Goal: Task Accomplishment & Management: Manage account settings

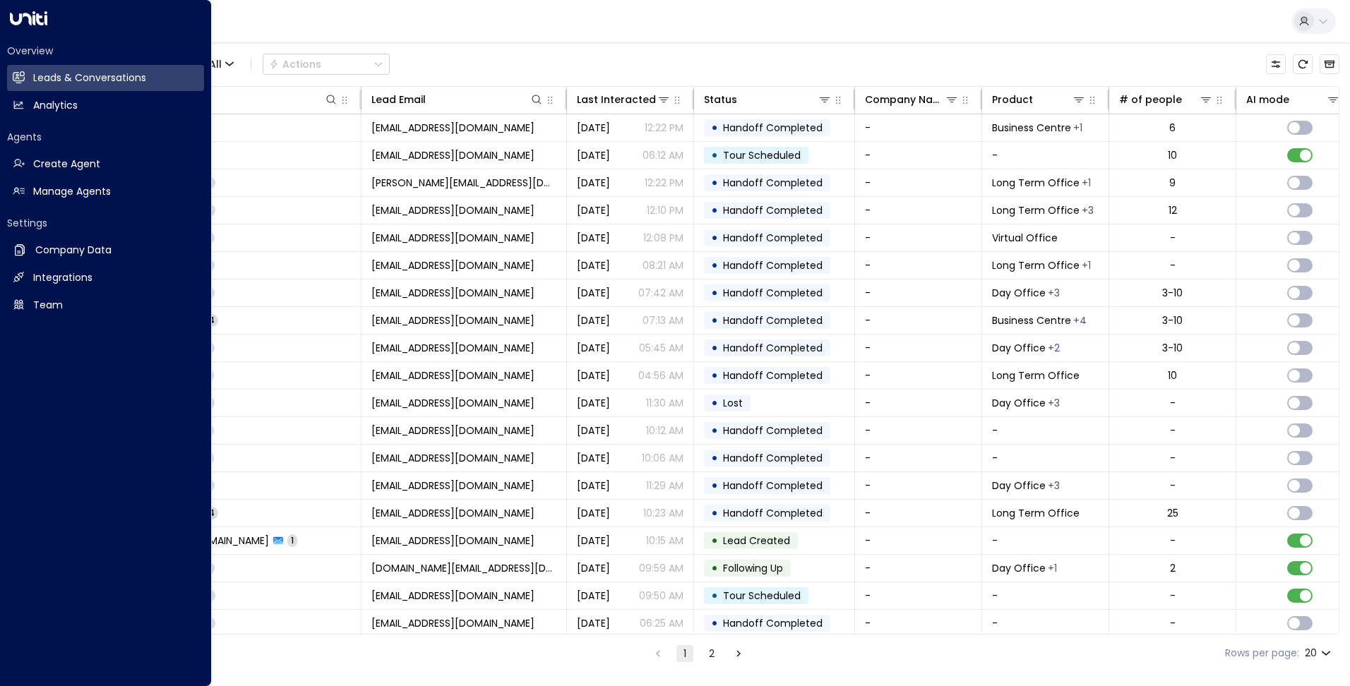
drag, startPoint x: 83, startPoint y: 191, endPoint x: 81, endPoint y: 220, distance: 29.7
click at [83, 191] on h2 "Manage Agents" at bounding box center [72, 191] width 78 height 15
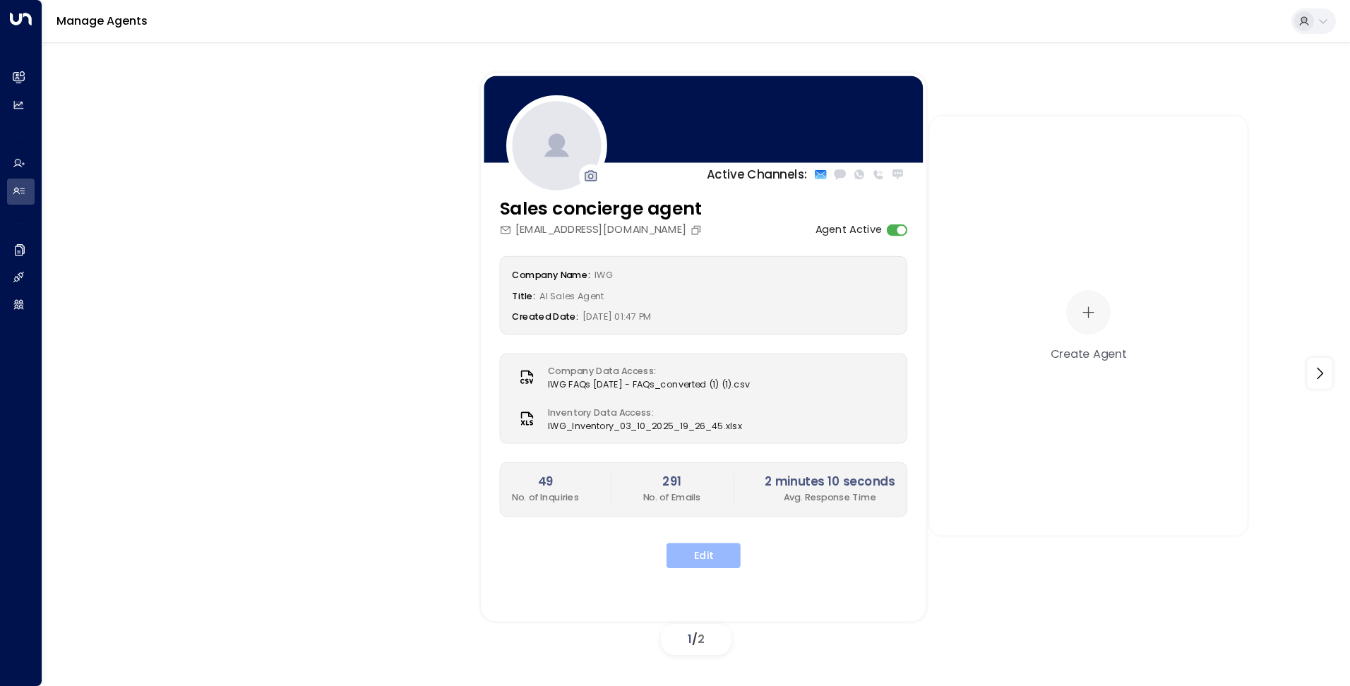
click at [722, 559] on button "Edit" at bounding box center [704, 555] width 74 height 25
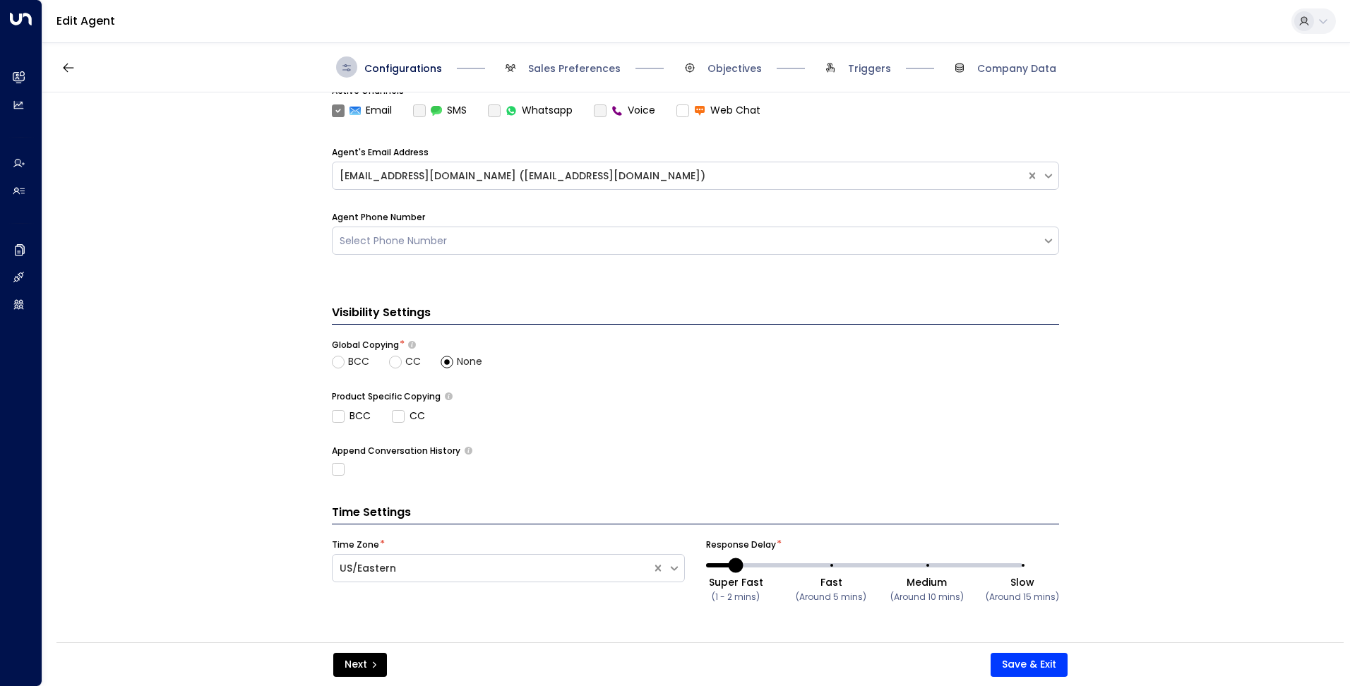
scroll to position [443, 0]
click at [375, 663] on icon "submit" at bounding box center [374, 665] width 8 height 8
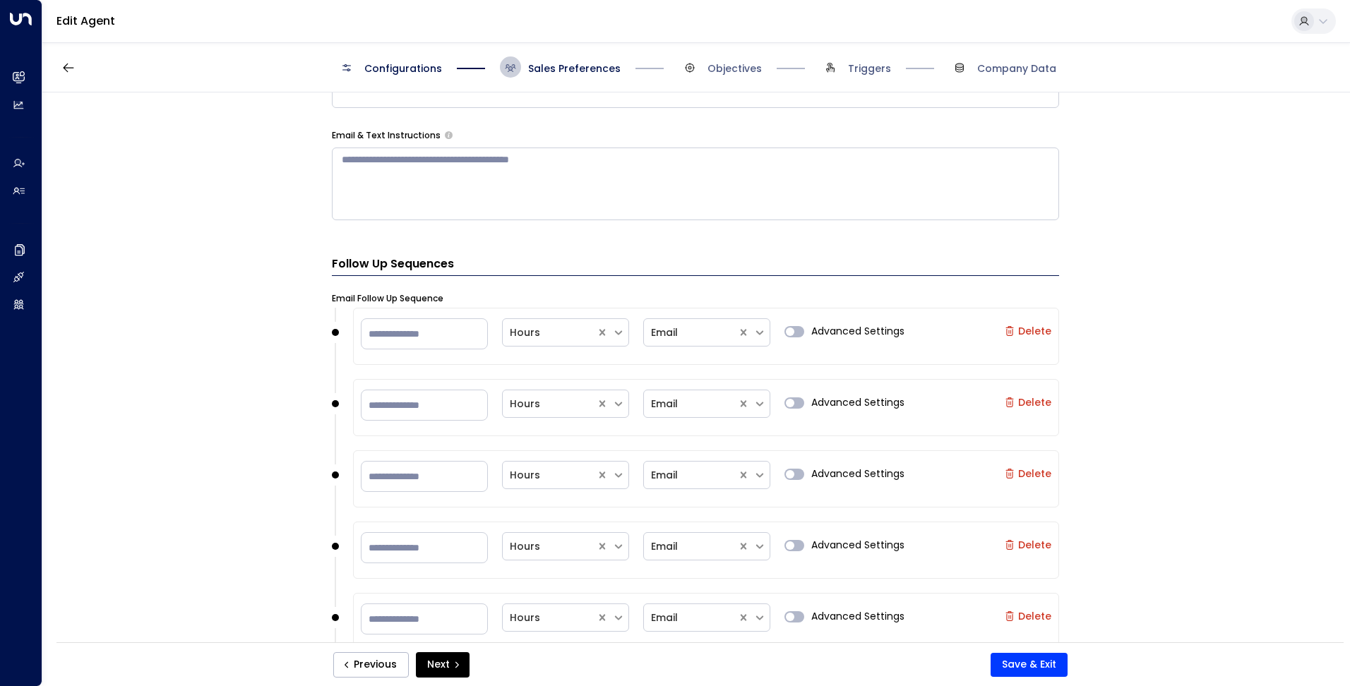
scroll to position [978, 0]
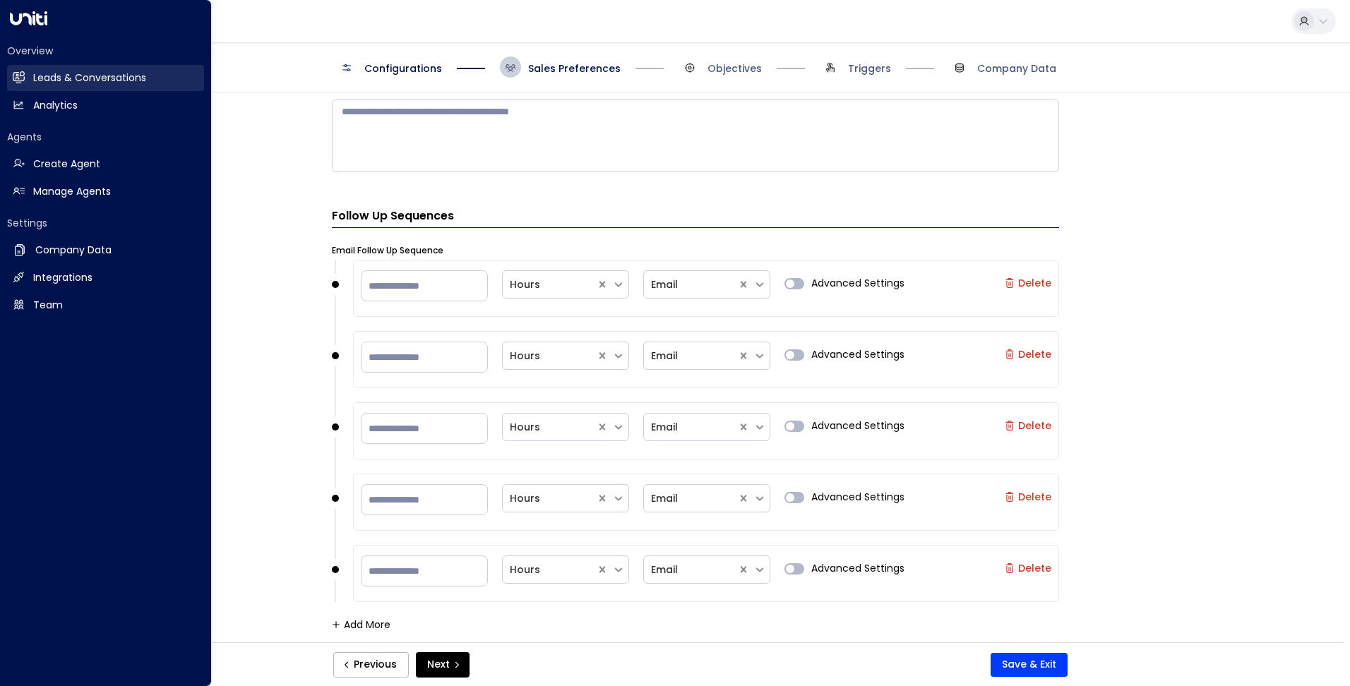
click at [45, 80] on h2 "Leads & Conversations" at bounding box center [89, 78] width 113 height 15
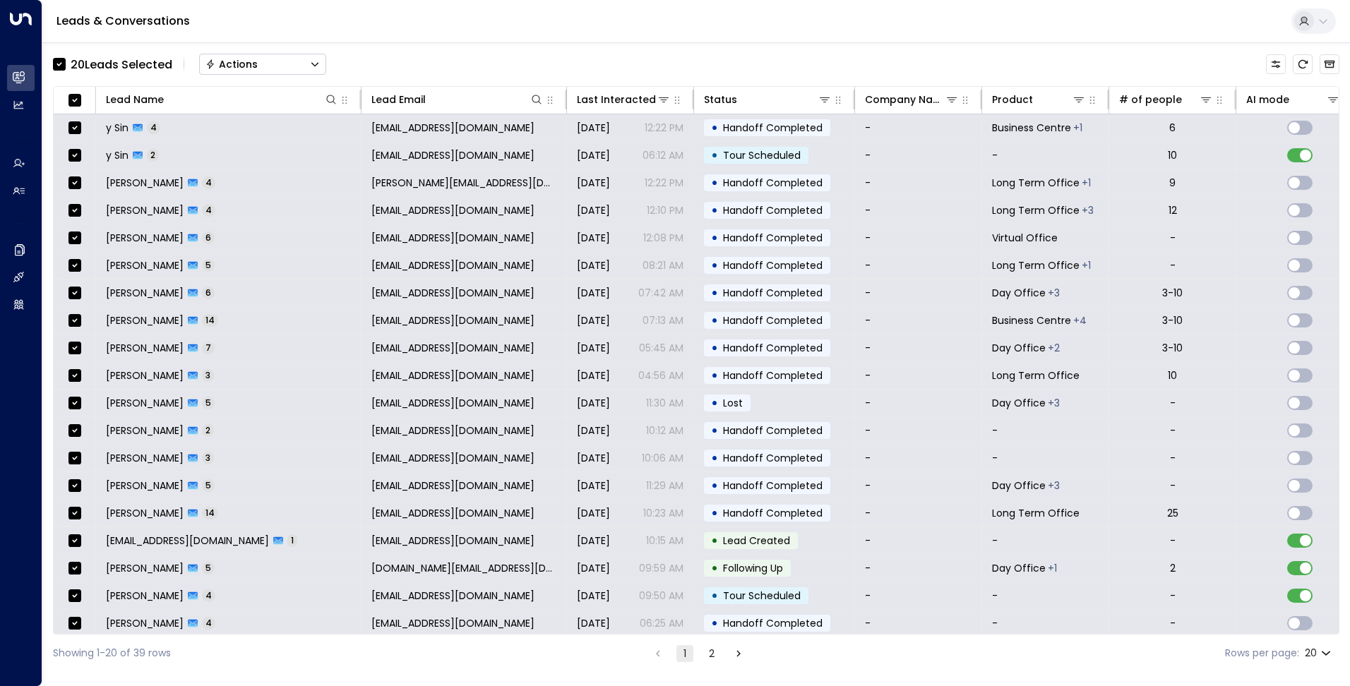
click at [269, 68] on button "Actions" at bounding box center [262, 64] width 127 height 21
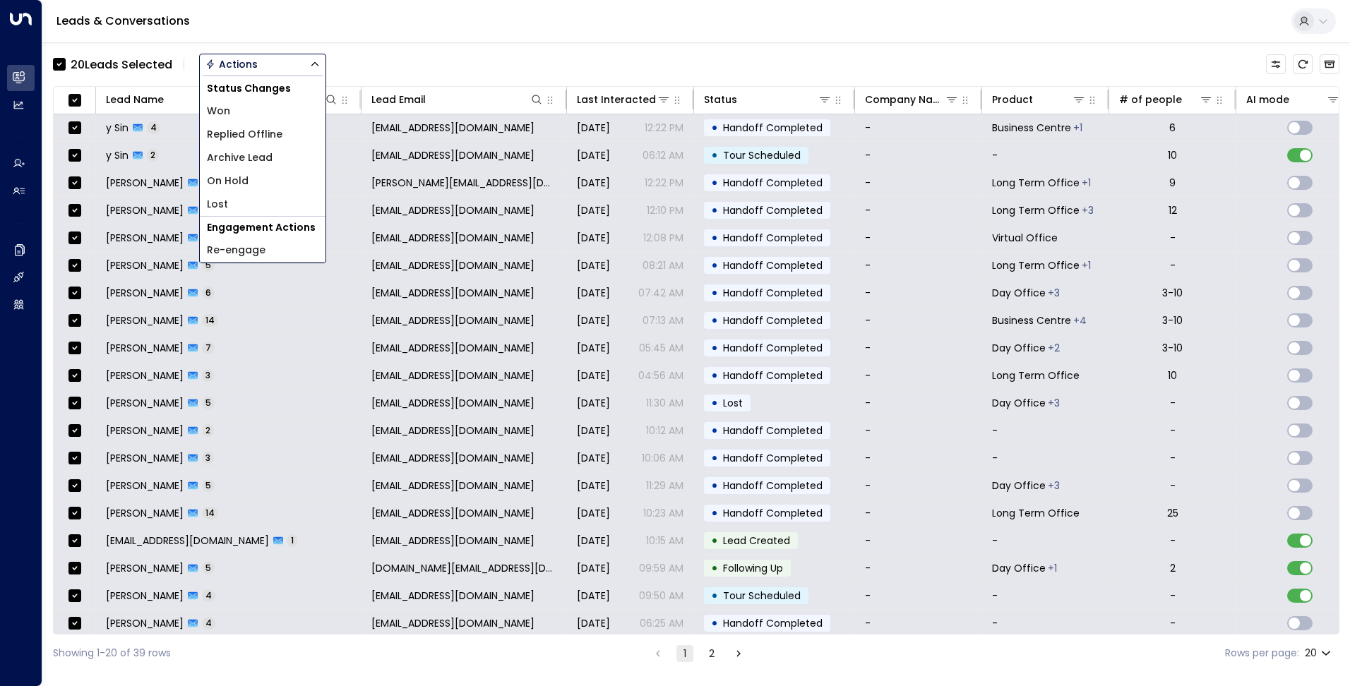
drag, startPoint x: 345, startPoint y: 35, endPoint x: 323, endPoint y: 44, distance: 24.7
click at [345, 35] on div "Leads & Conversations" at bounding box center [696, 21] width 1308 height 43
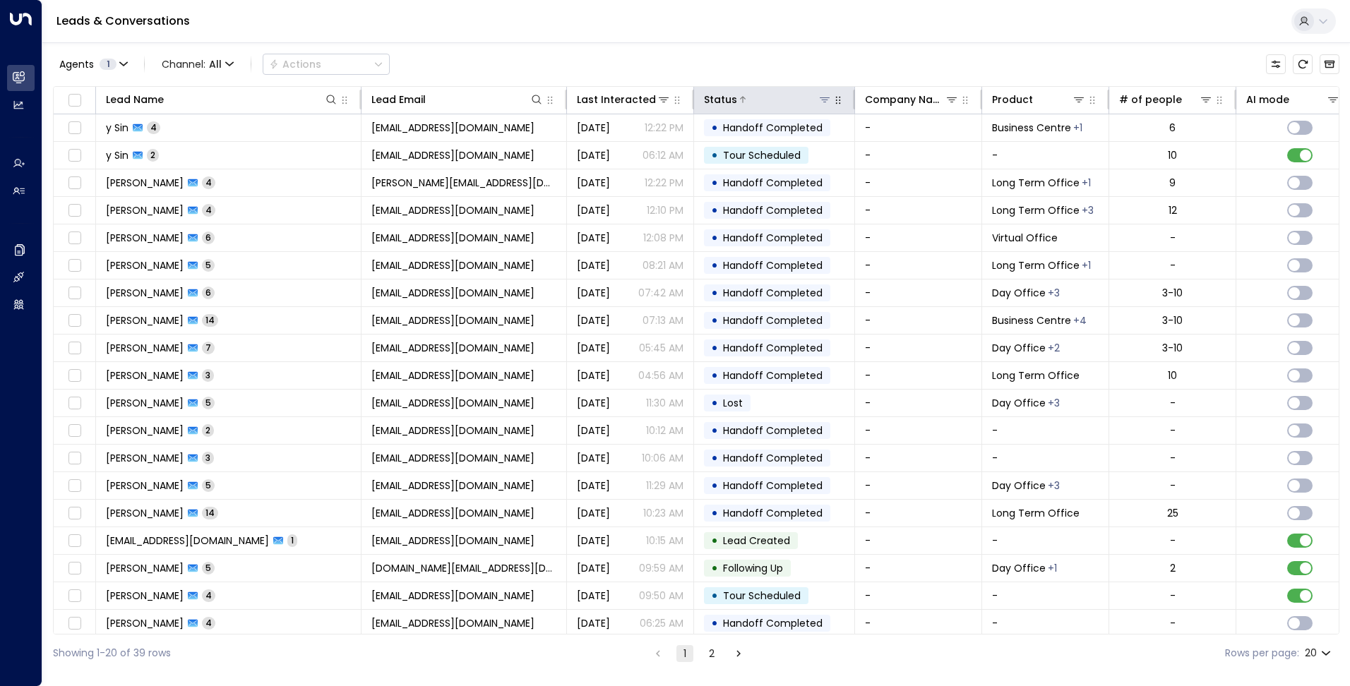
click at [820, 98] on icon at bounding box center [825, 99] width 10 height 5
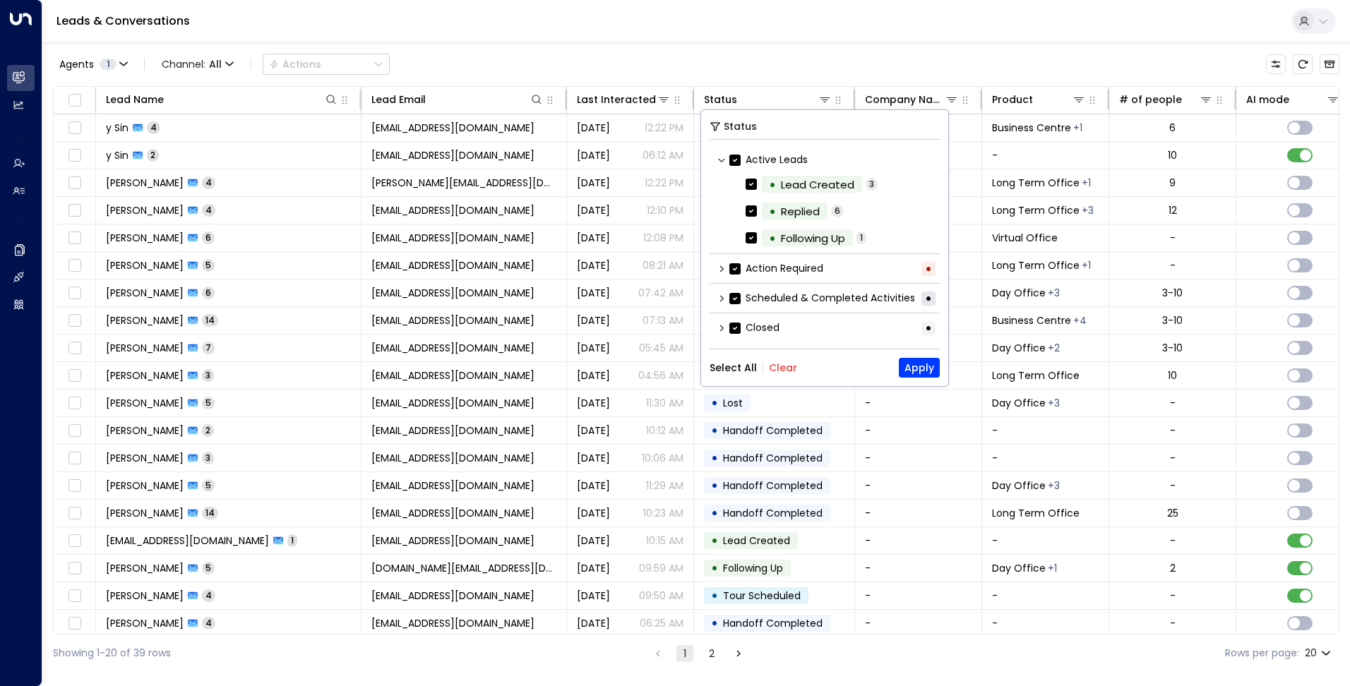
click at [722, 267] on icon at bounding box center [721, 269] width 8 height 8
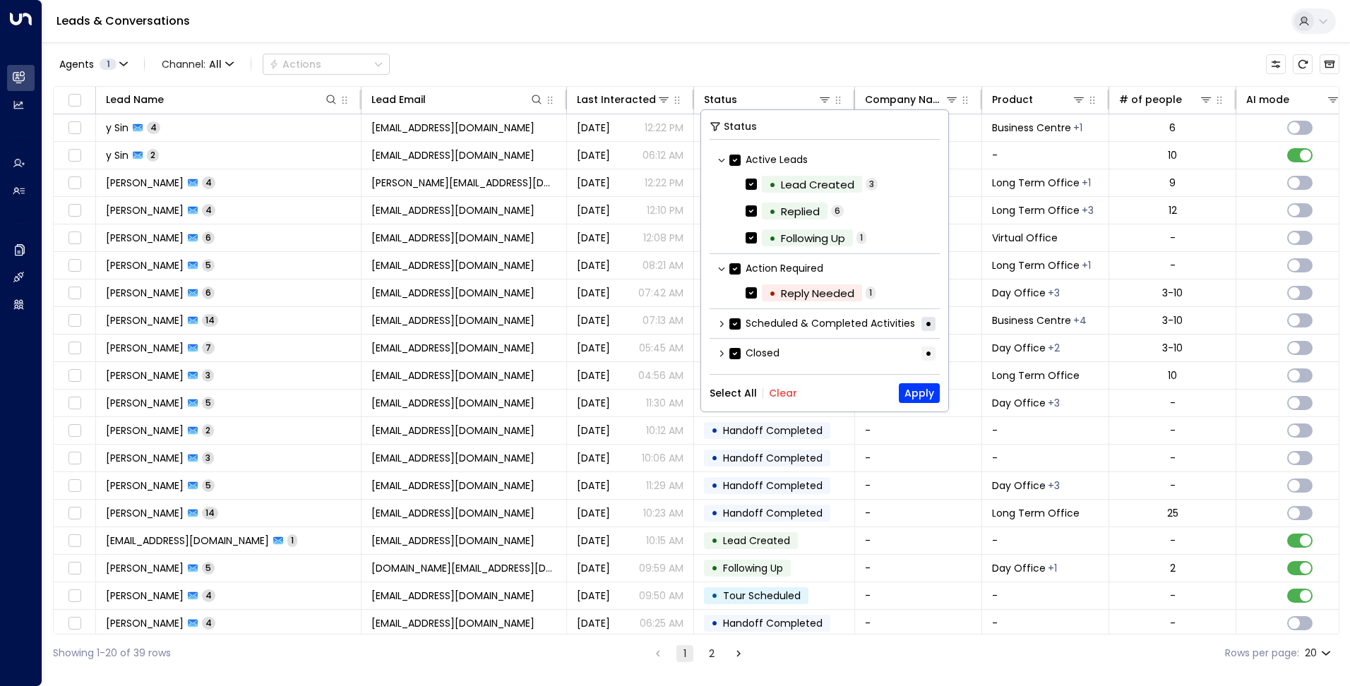
click at [722, 321] on icon at bounding box center [721, 324] width 8 height 8
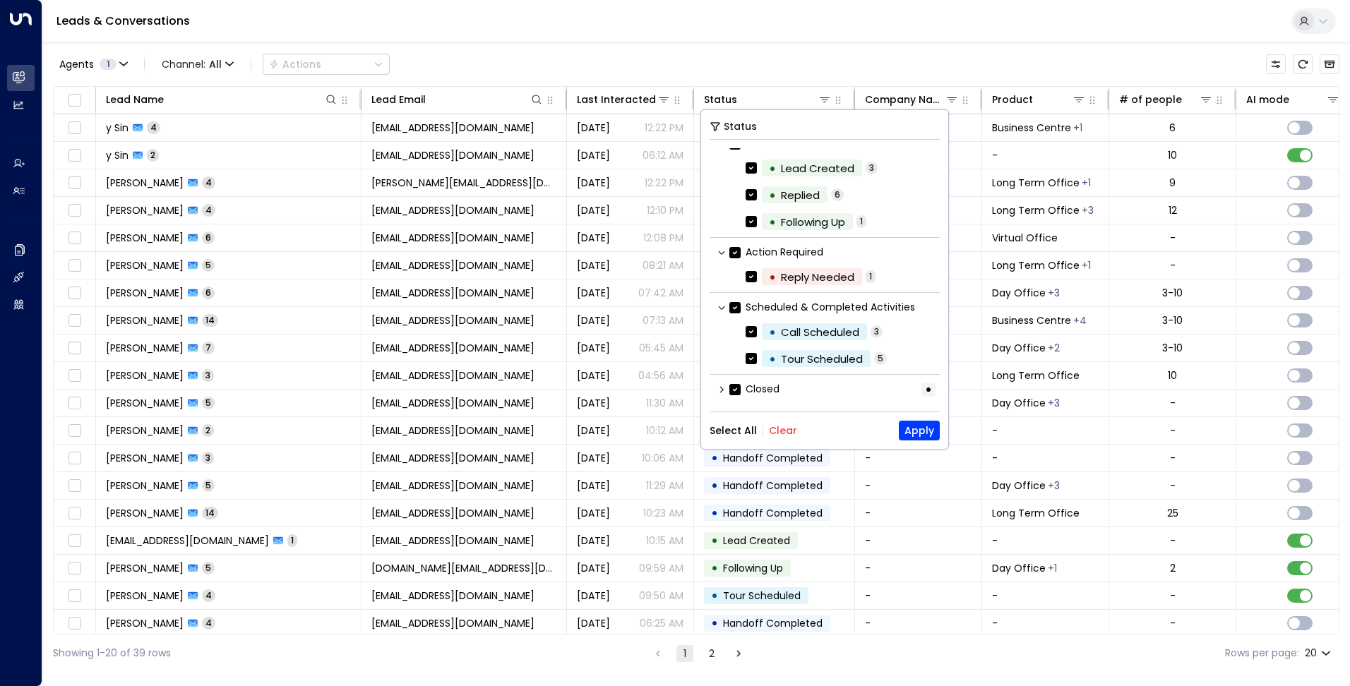
click at [720, 388] on icon at bounding box center [721, 390] width 8 height 8
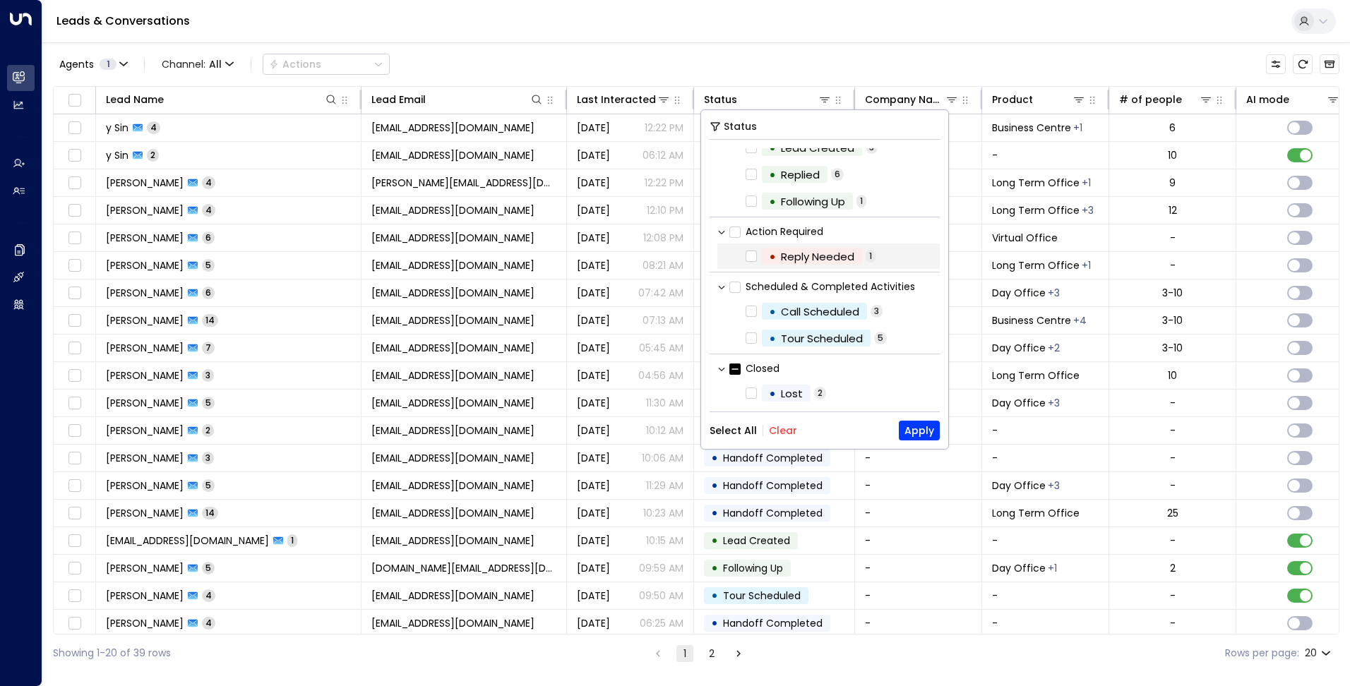
scroll to position [67, 0]
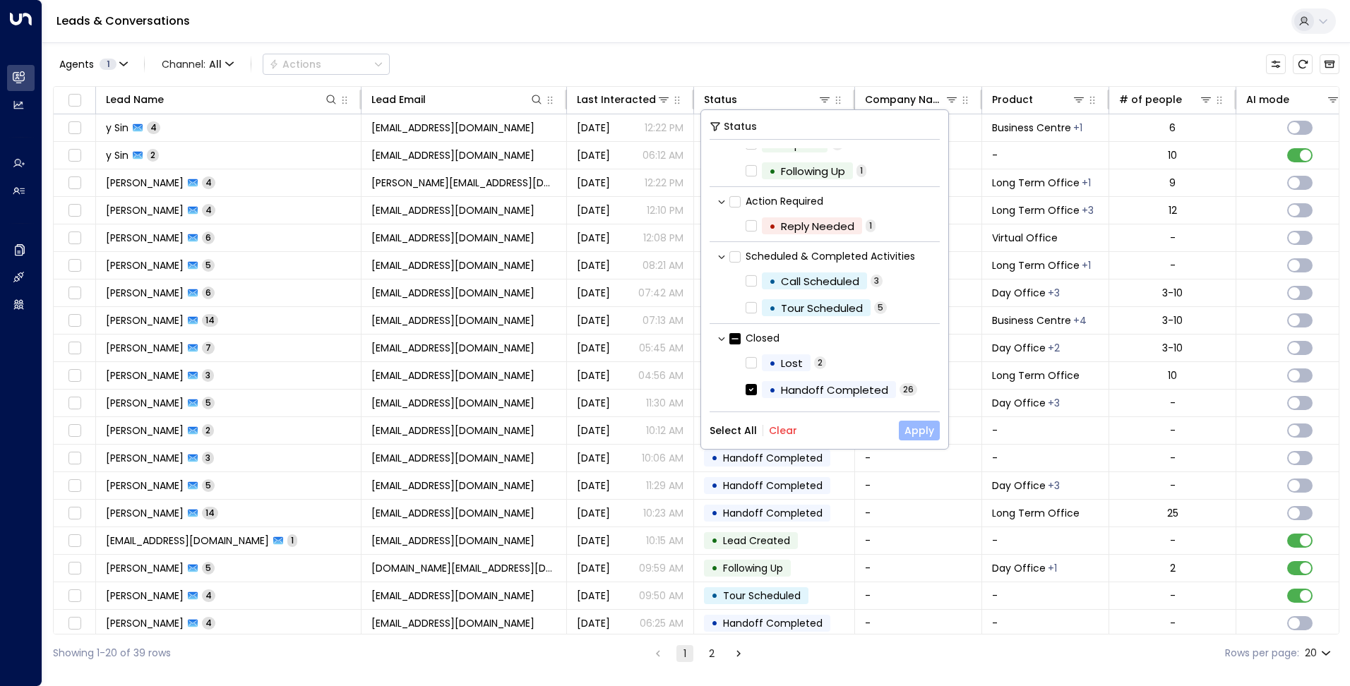
click at [921, 430] on button "Apply" at bounding box center [919, 431] width 41 height 20
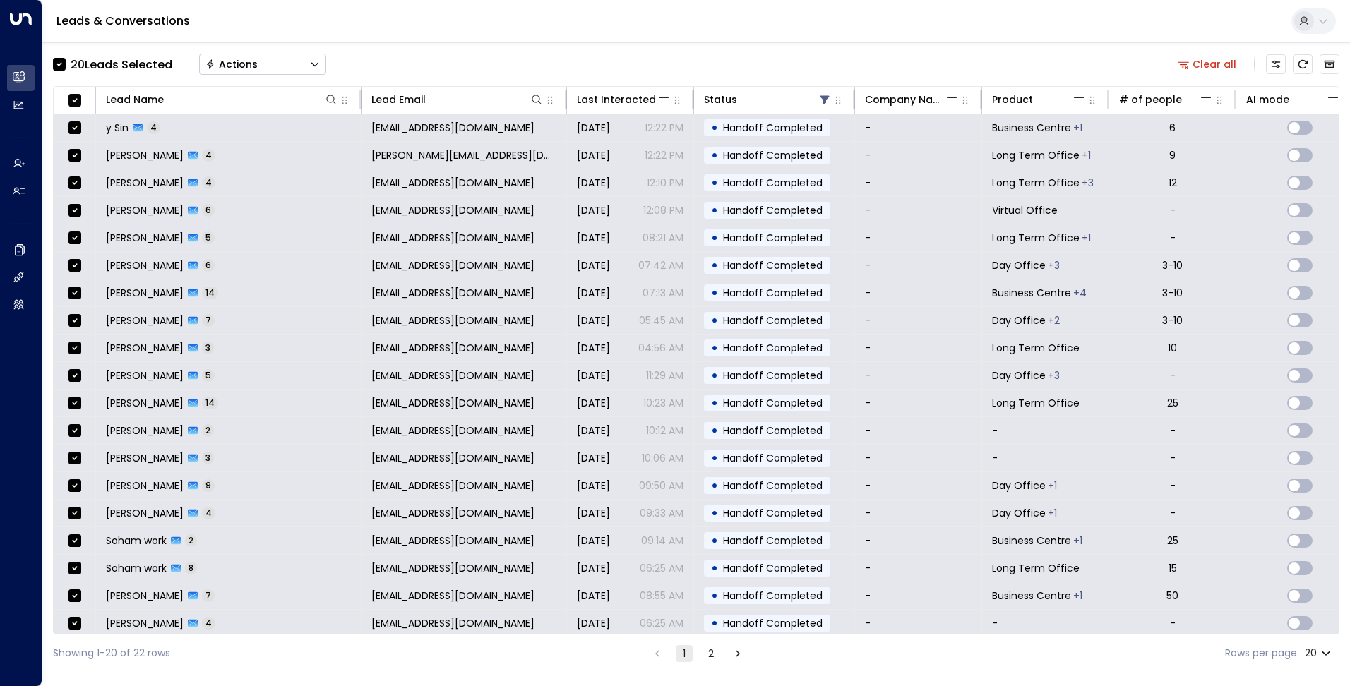
click at [265, 64] on button "Actions" at bounding box center [262, 64] width 127 height 21
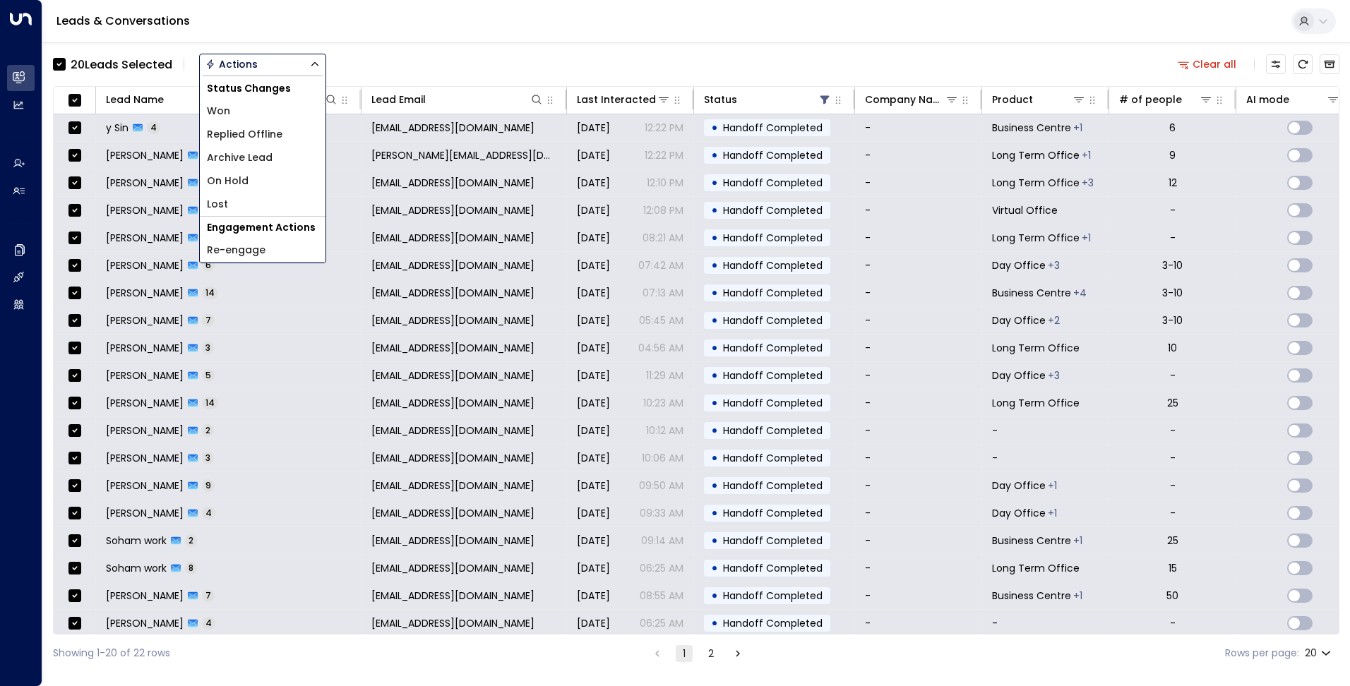
click at [371, 41] on div "Leads & Conversations" at bounding box center [696, 21] width 1308 height 43
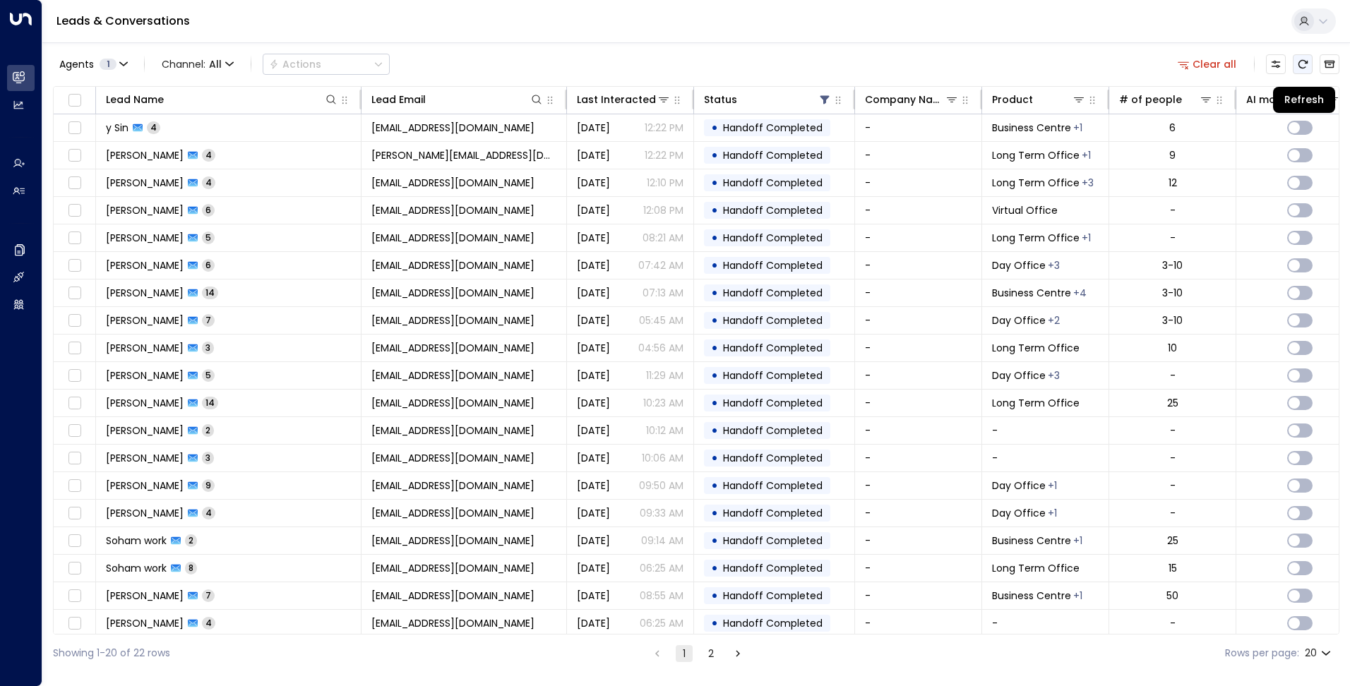
click at [1306, 64] on icon "Refresh" at bounding box center [1302, 64] width 9 height 8
click at [1330, 65] on icon "Archived Leads" at bounding box center [1330, 65] width 11 height 8
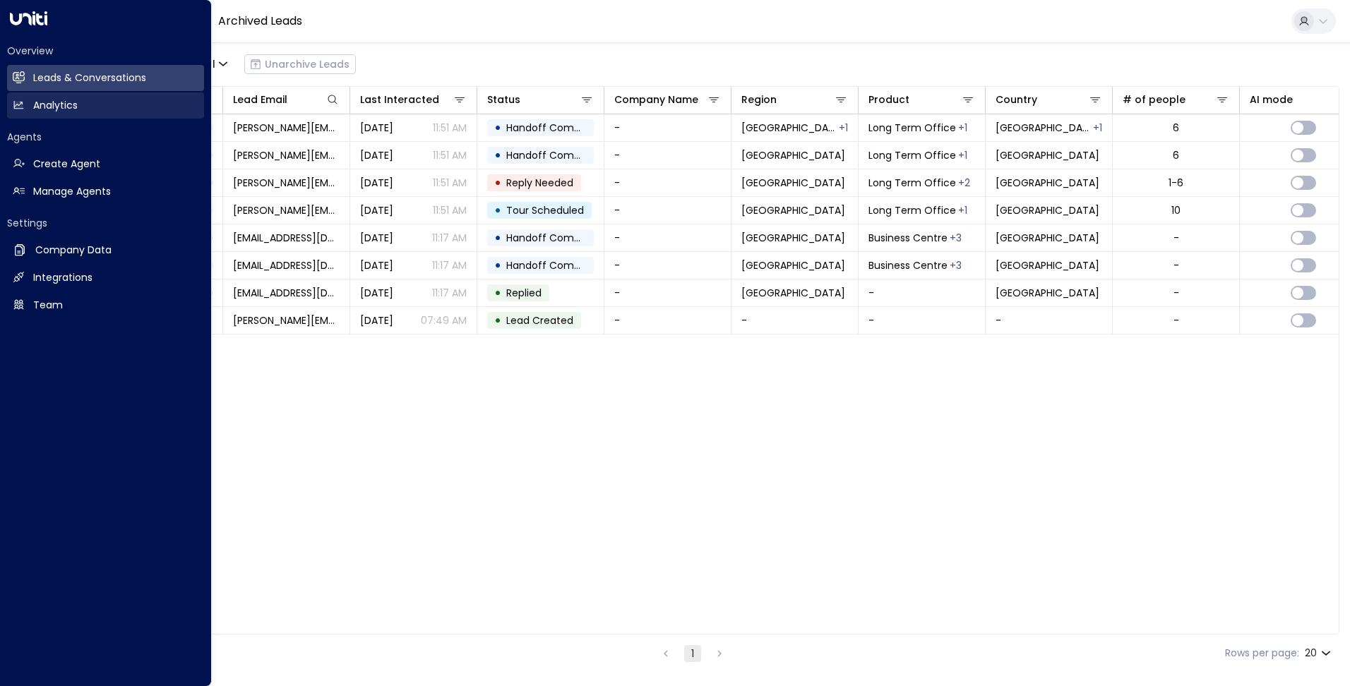
click at [25, 111] on link "Analytics Analytics" at bounding box center [105, 105] width 197 height 26
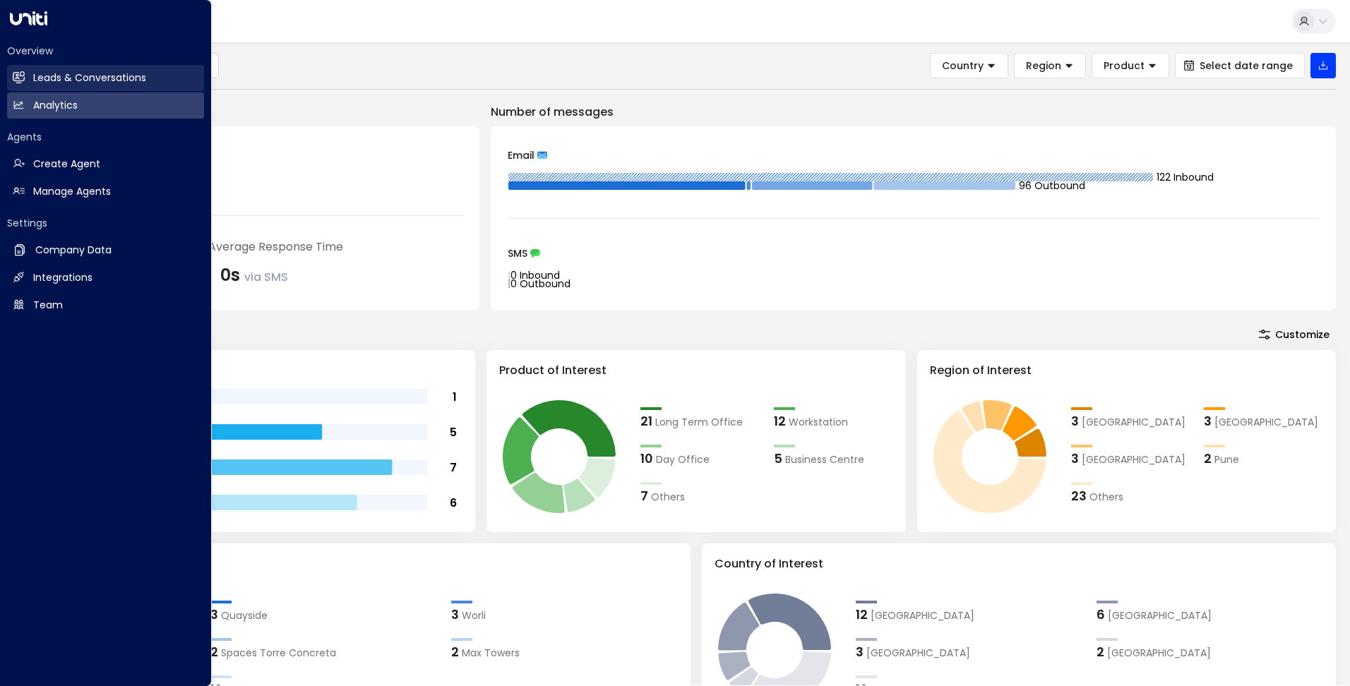
click at [59, 85] on h2 "Leads & Conversations" at bounding box center [89, 78] width 113 height 15
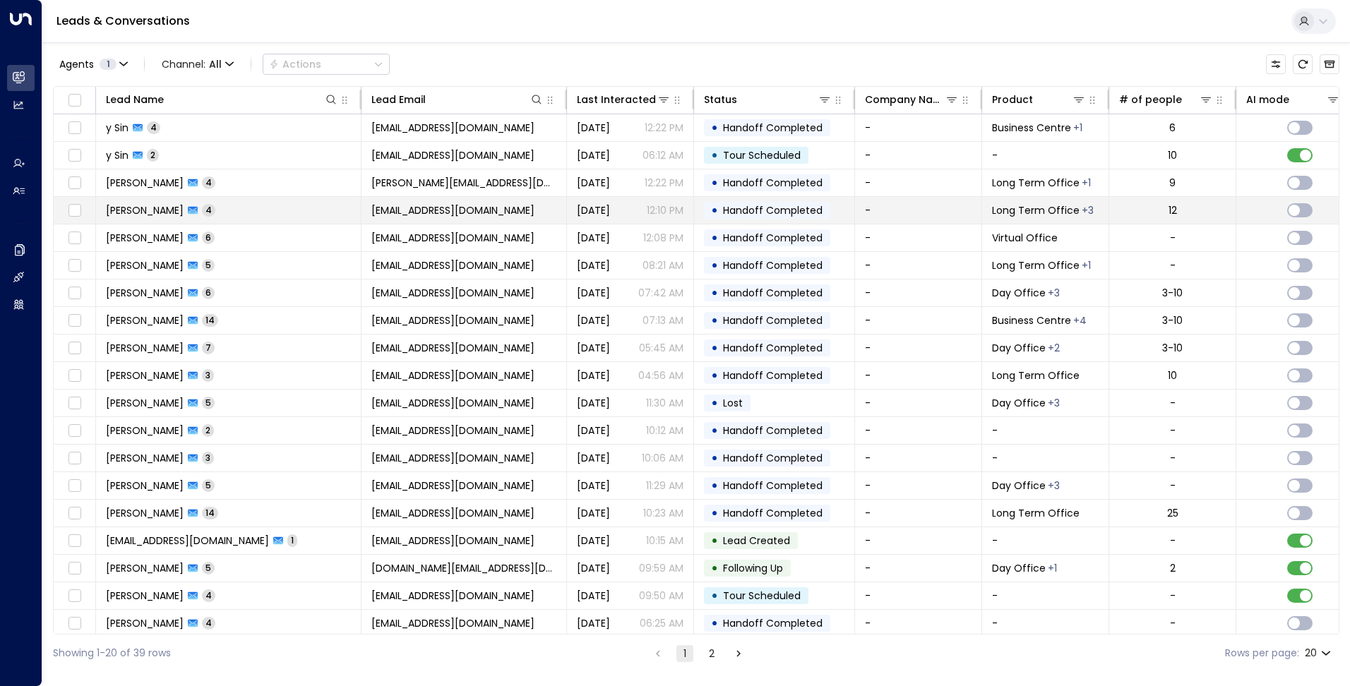
click at [410, 207] on span "[EMAIL_ADDRESS][DOMAIN_NAME]" at bounding box center [452, 210] width 163 height 14
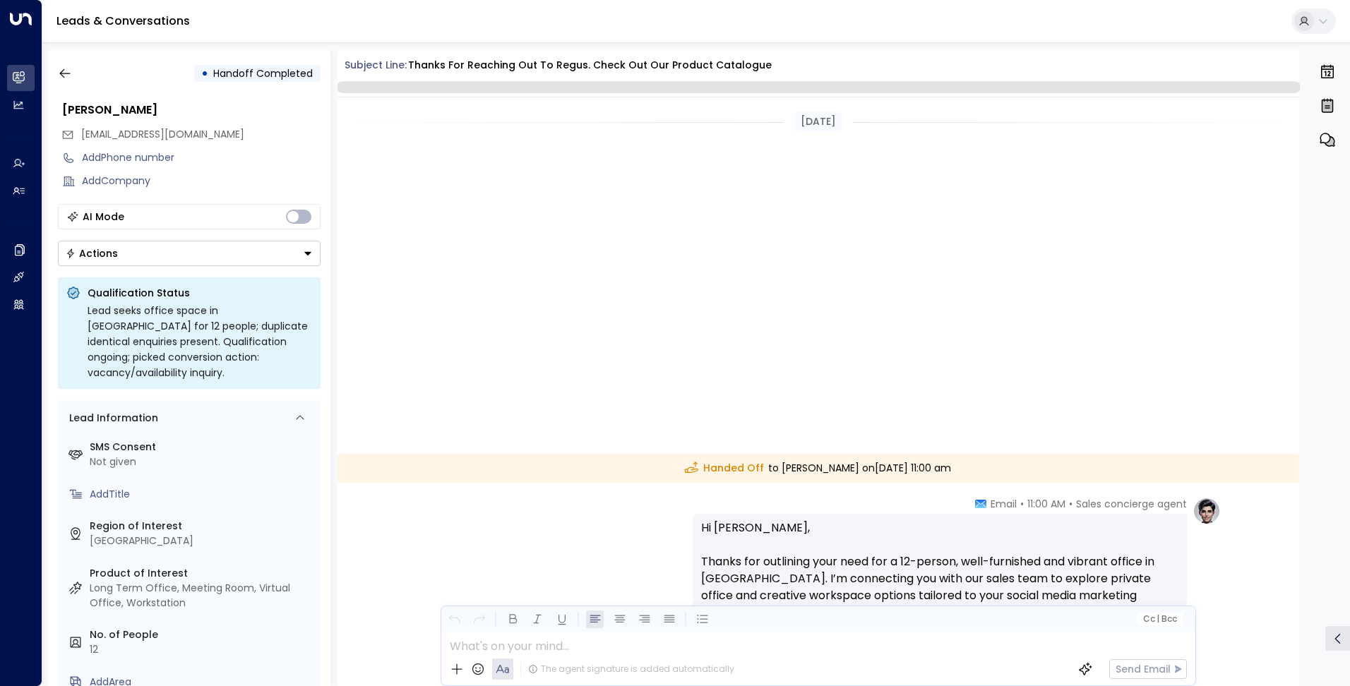
scroll to position [736, 0]
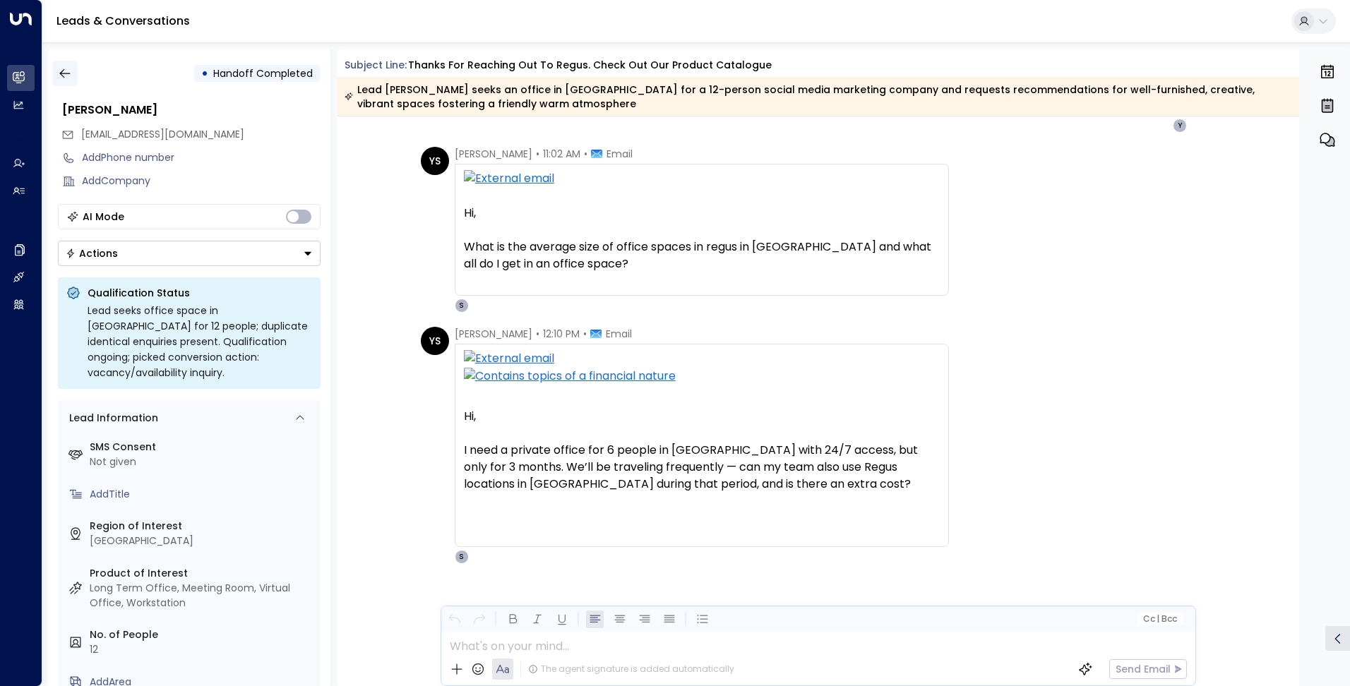
click at [61, 77] on icon "button" at bounding box center [65, 73] width 14 height 14
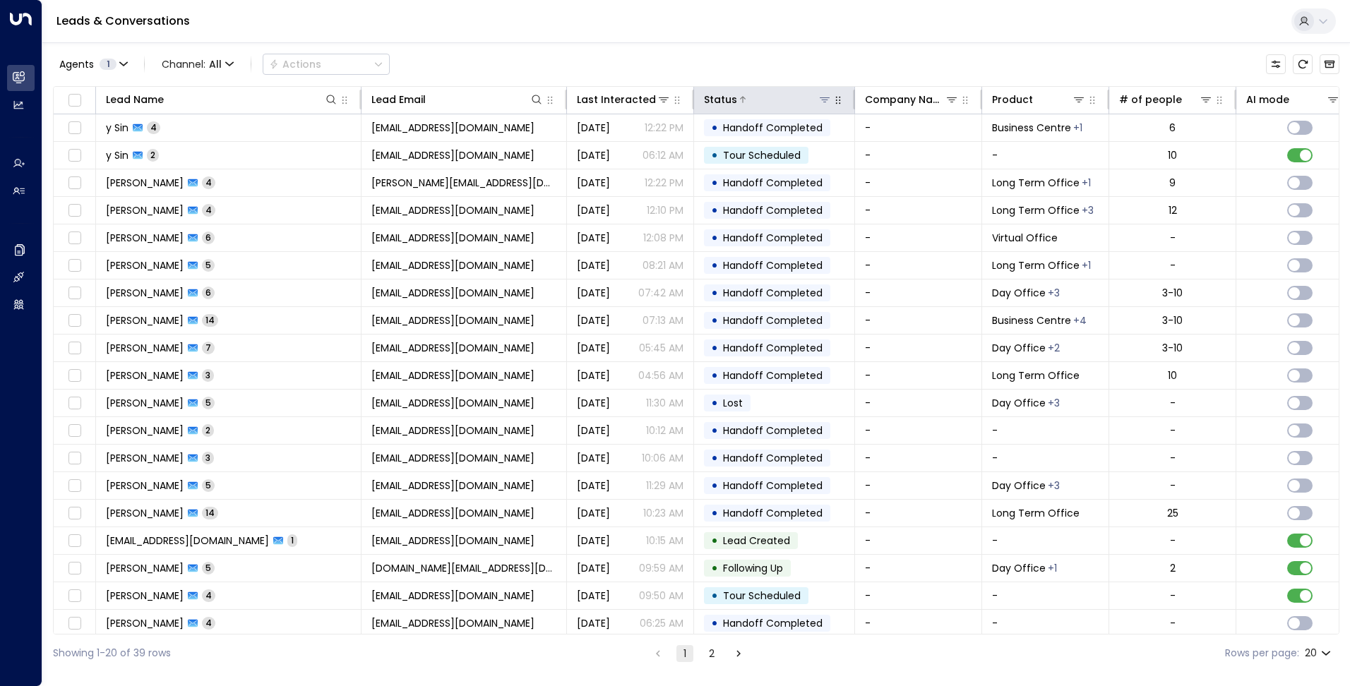
click at [828, 100] on icon at bounding box center [824, 99] width 11 height 11
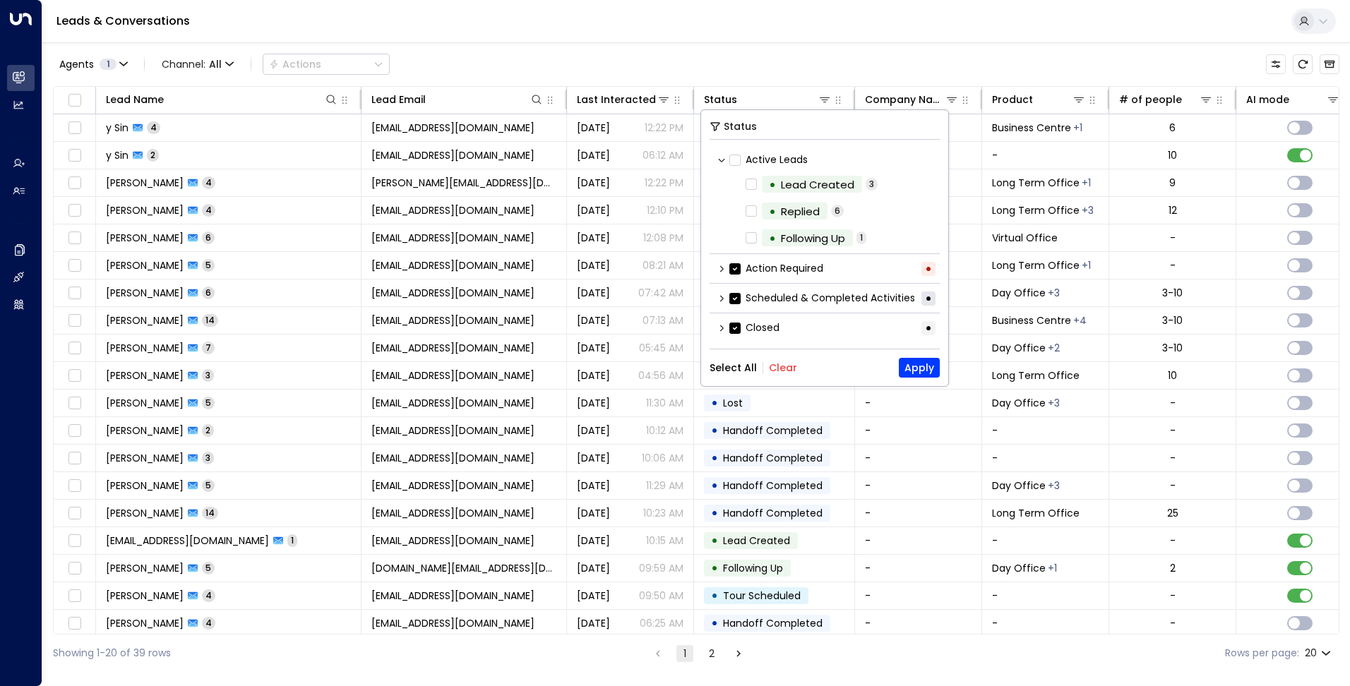
click at [724, 270] on icon at bounding box center [721, 269] width 8 height 8
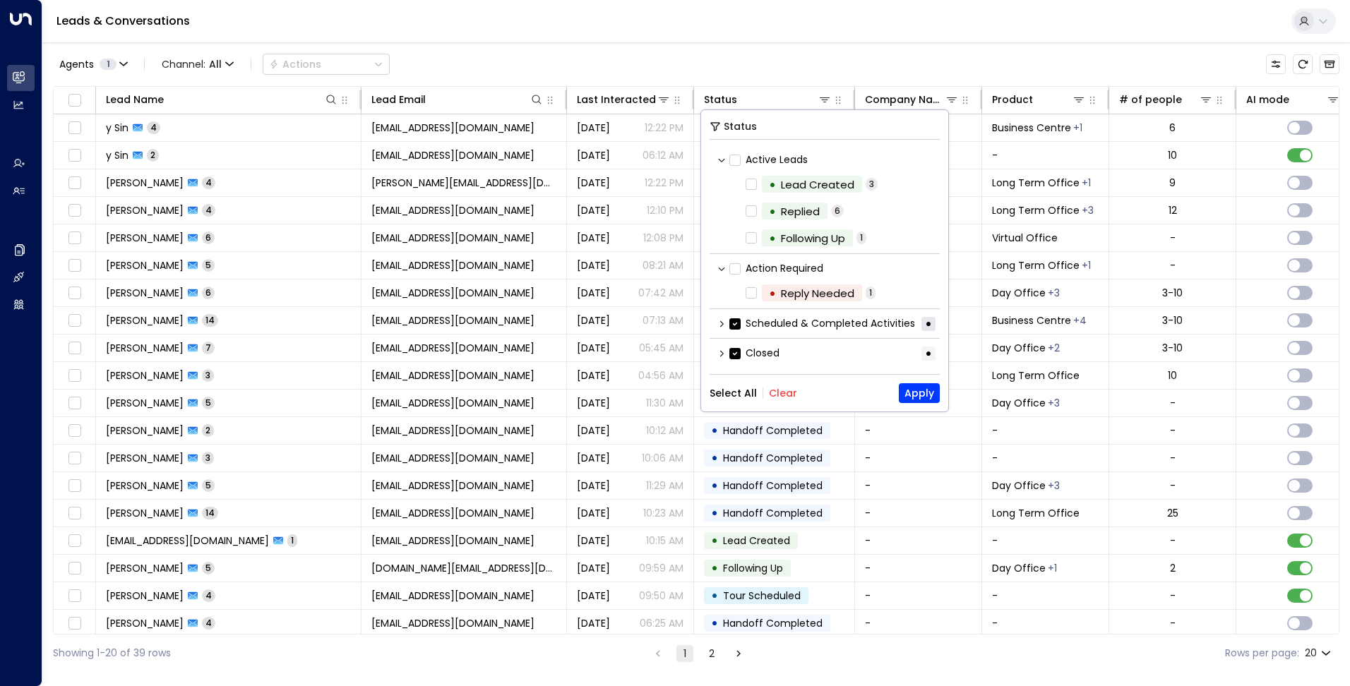
scroll to position [1, 0]
click at [724, 321] on icon at bounding box center [721, 322] width 8 height 8
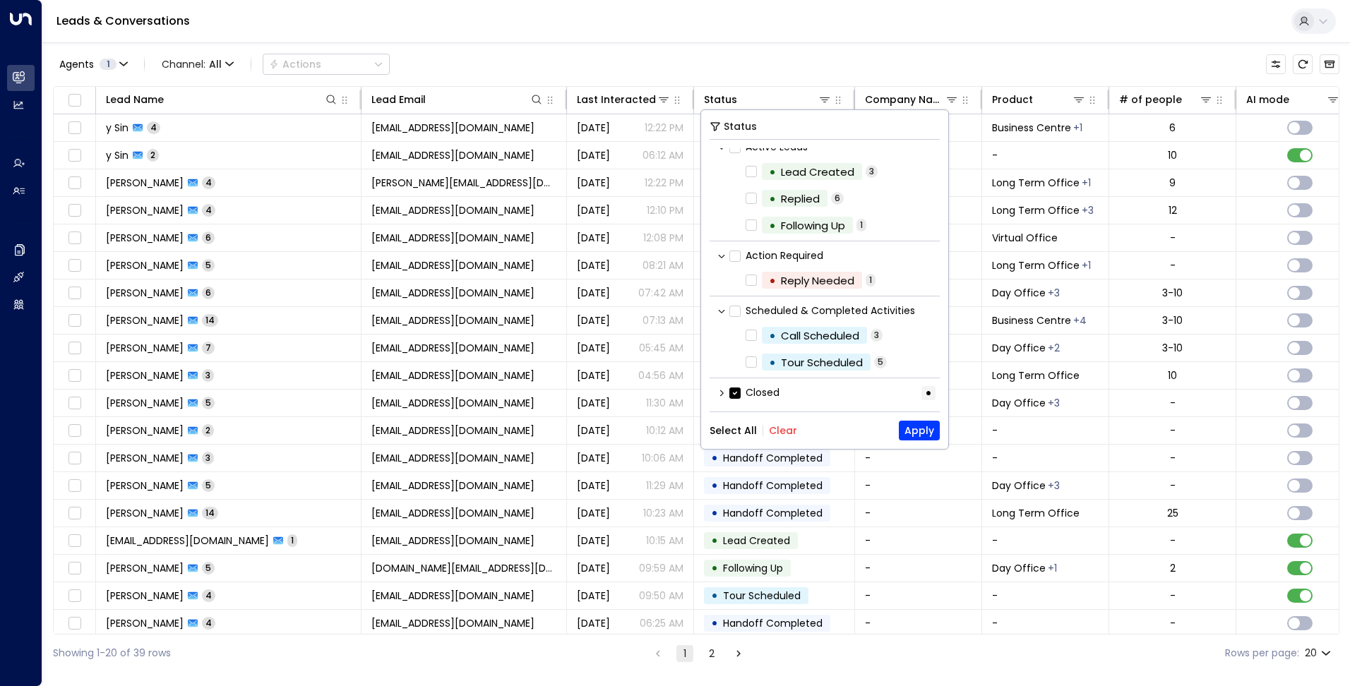
scroll to position [16, 0]
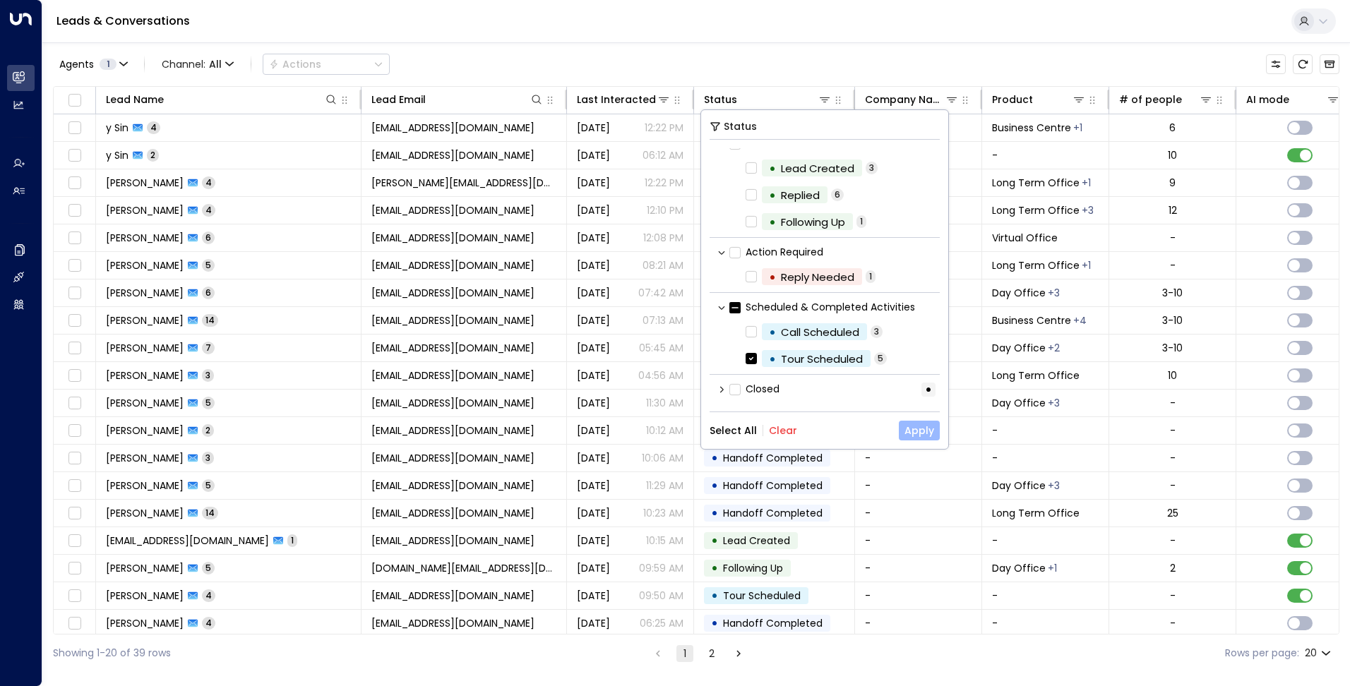
click at [923, 436] on button "Apply" at bounding box center [919, 431] width 41 height 20
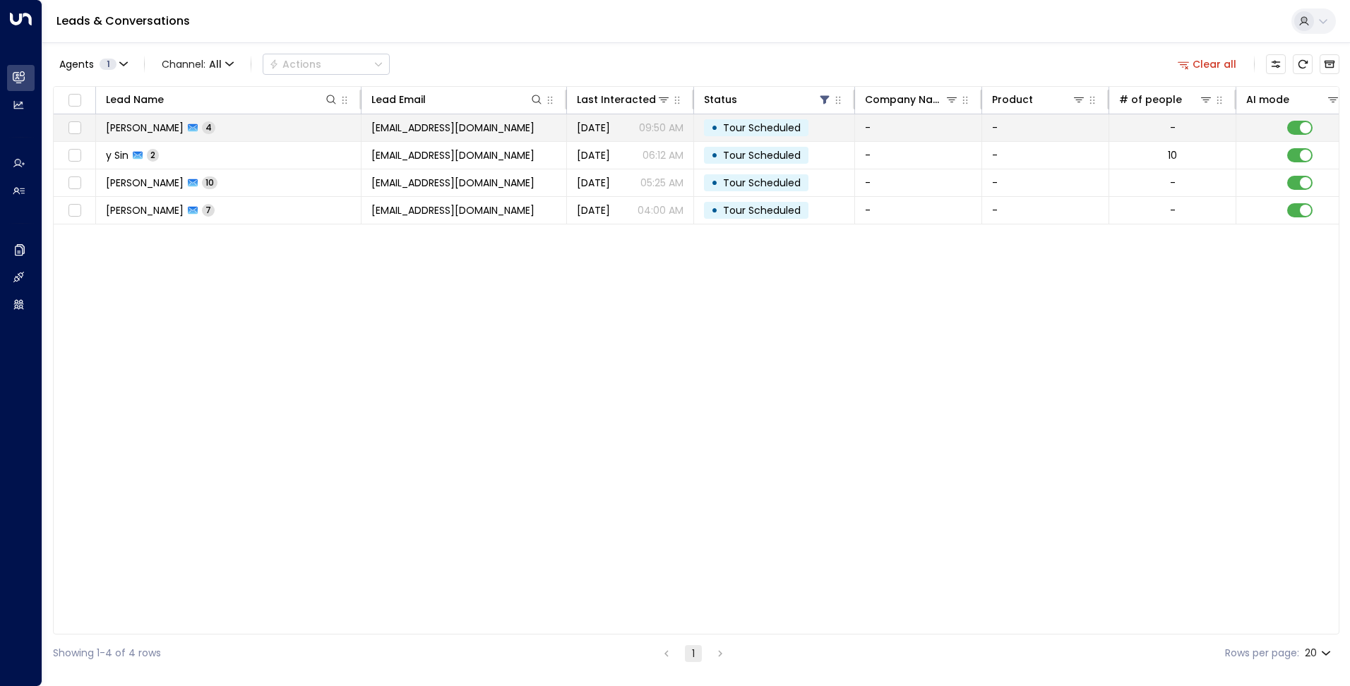
click at [772, 133] on span "Tour Scheduled" at bounding box center [762, 128] width 78 height 14
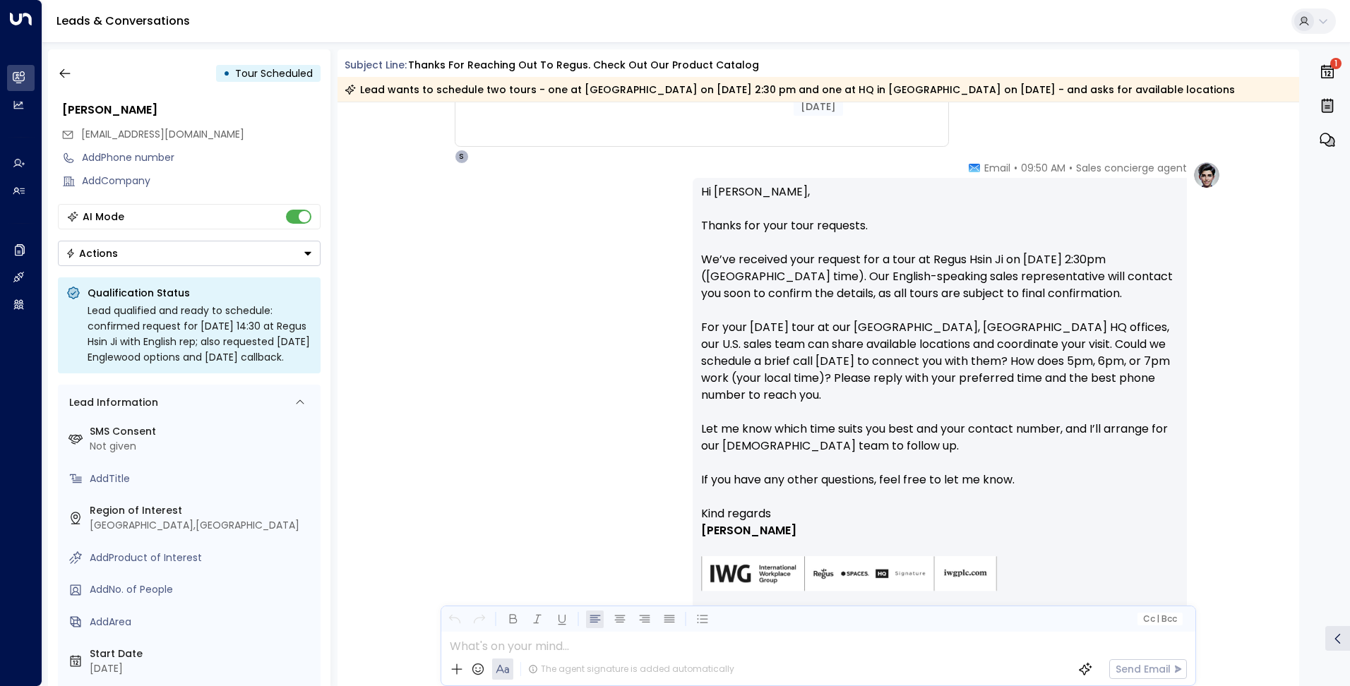
scroll to position [1106, 0]
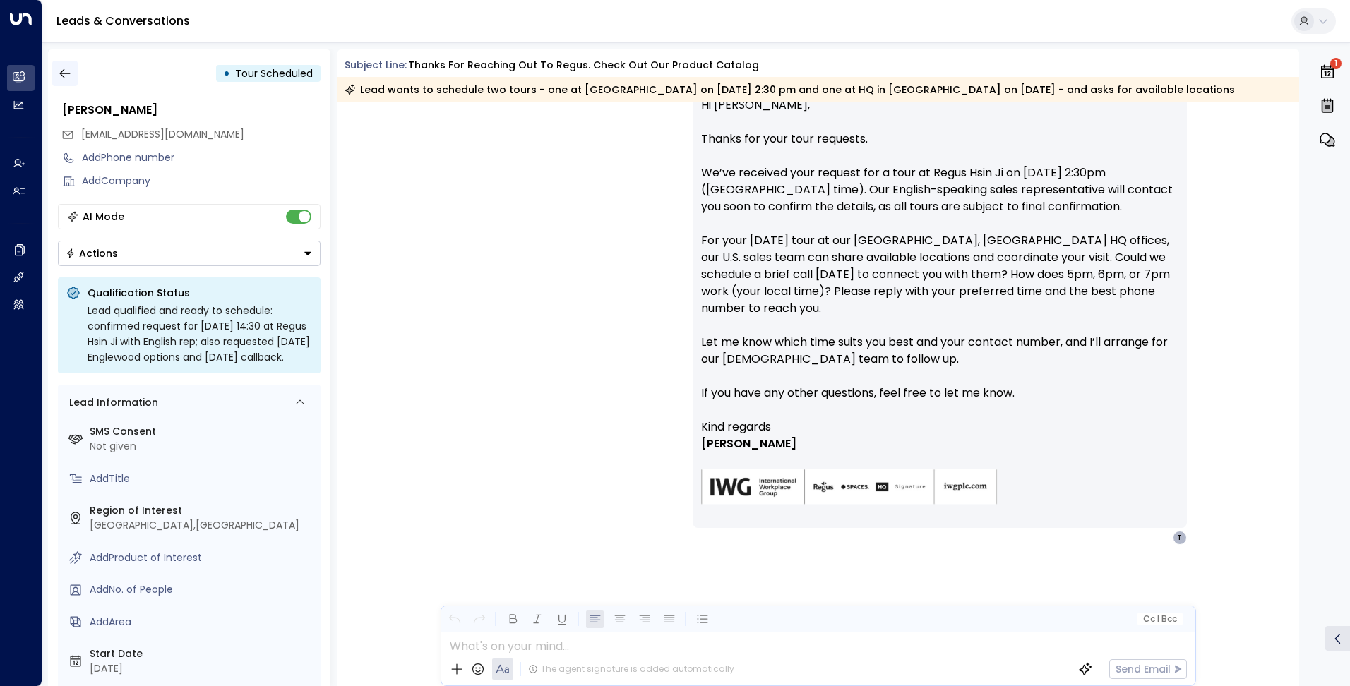
click at [71, 78] on icon "button" at bounding box center [65, 73] width 14 height 14
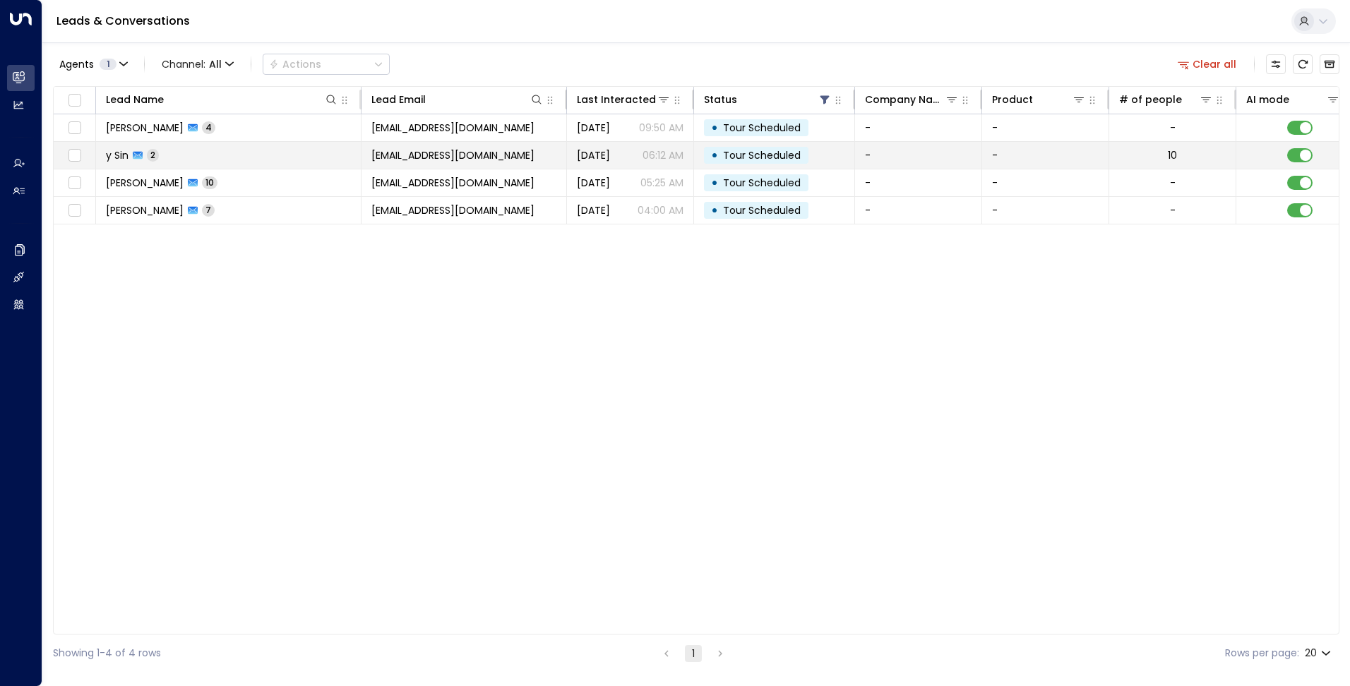
click at [610, 157] on span "[DATE]" at bounding box center [593, 155] width 33 height 14
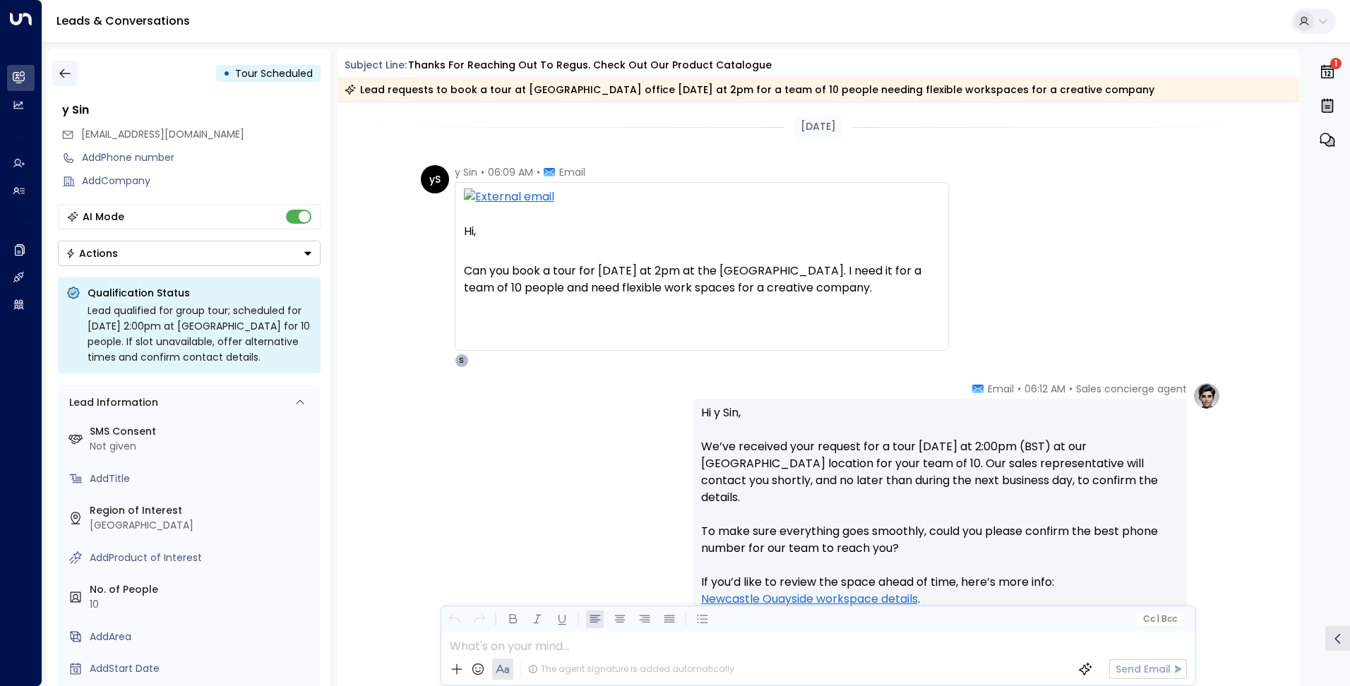
click at [64, 74] on icon "button" at bounding box center [65, 73] width 14 height 14
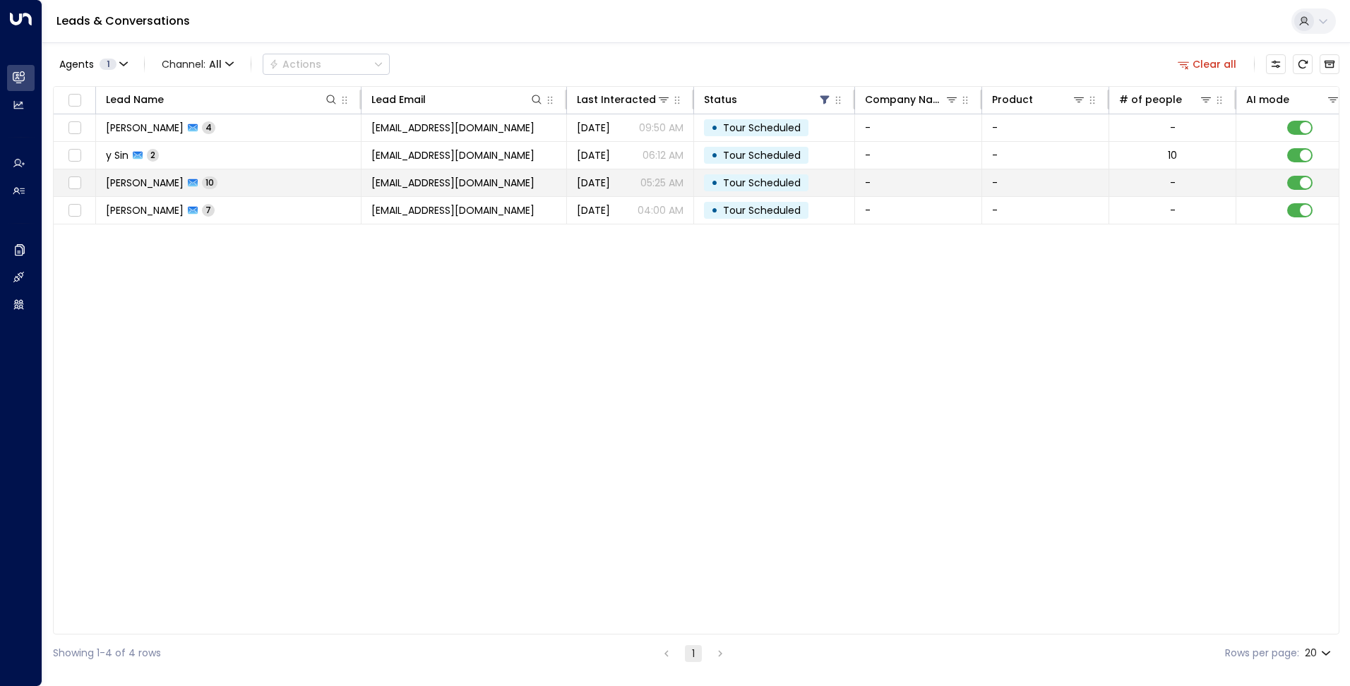
click at [658, 184] on p "05:25 AM" at bounding box center [661, 183] width 43 height 14
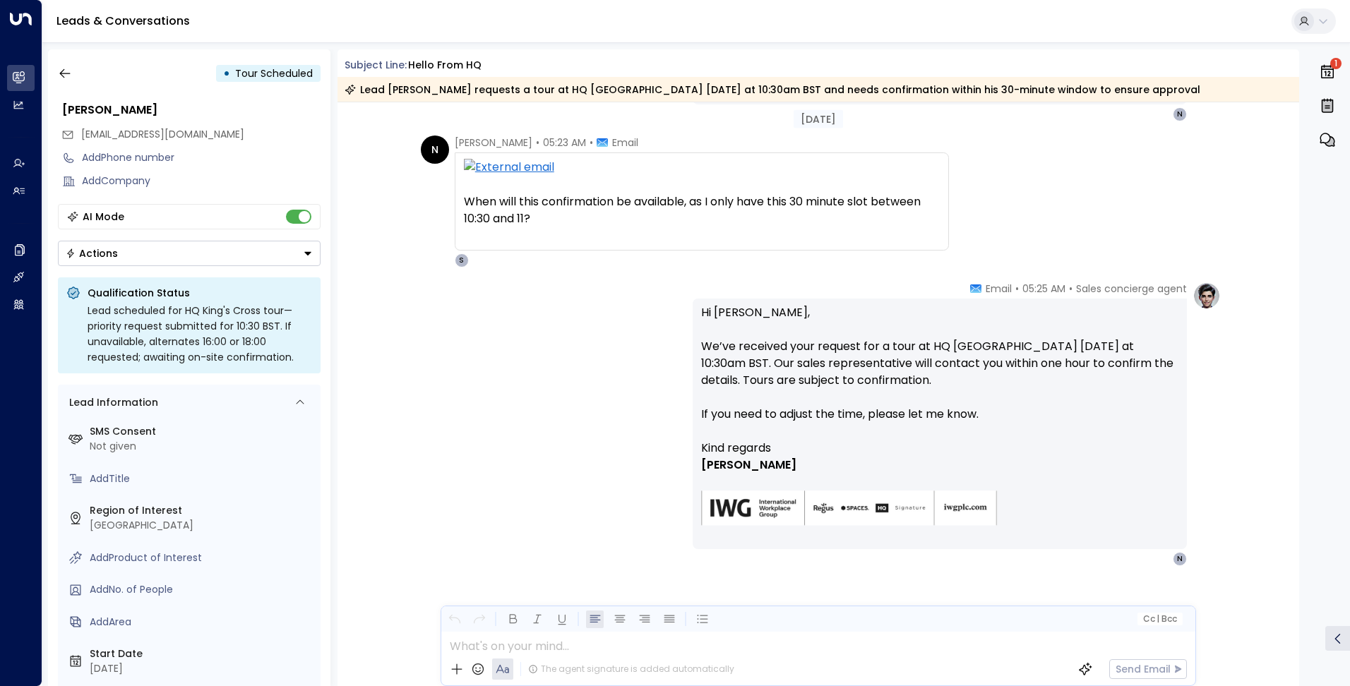
scroll to position [2186, 0]
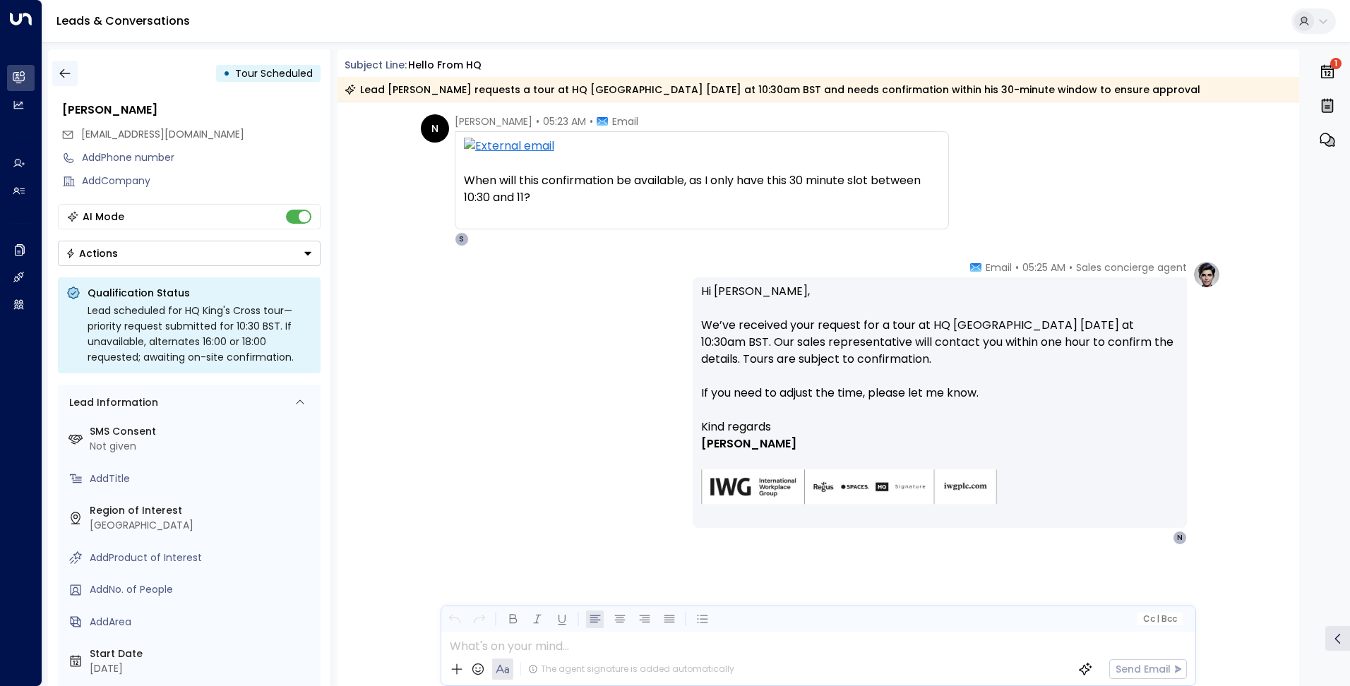
click at [65, 76] on icon "button" at bounding box center [65, 73] width 14 height 14
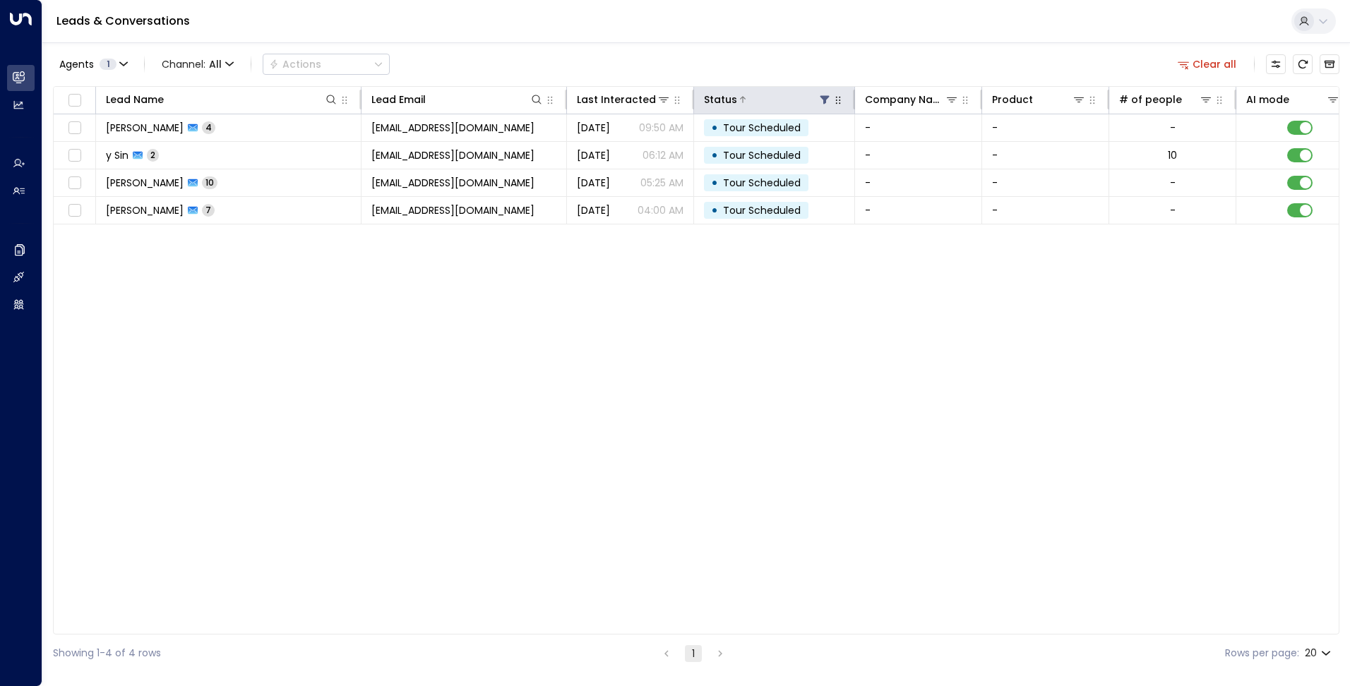
click at [823, 100] on icon at bounding box center [824, 100] width 9 height 8
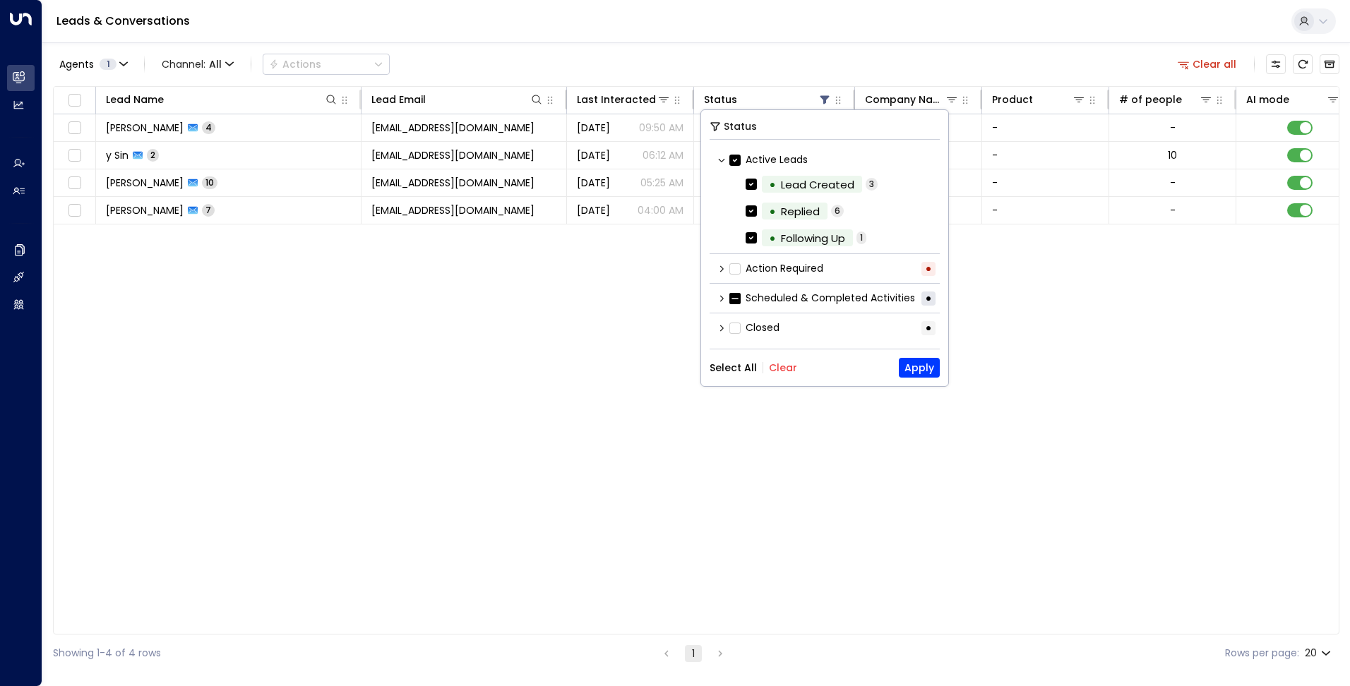
click at [718, 273] on div "Action Required •" at bounding box center [825, 268] width 230 height 23
click at [722, 269] on icon at bounding box center [722, 268] width 4 height 6
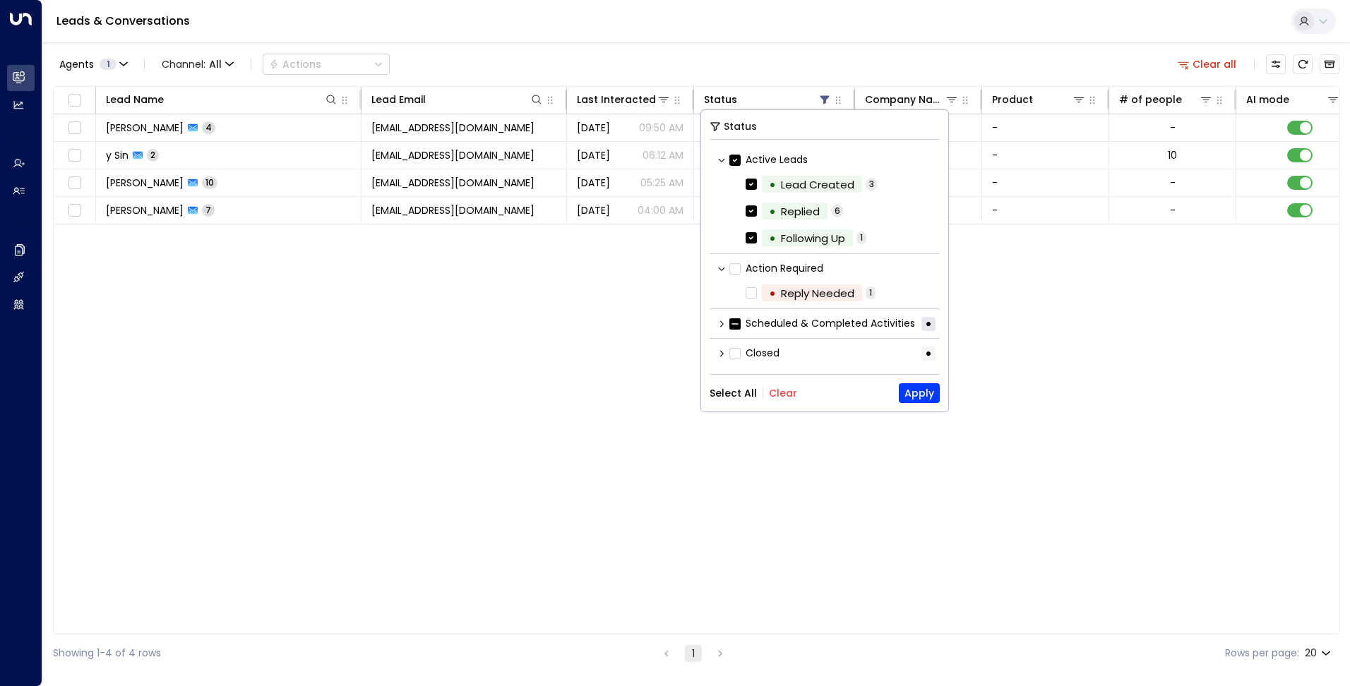
scroll to position [1, 0]
drag, startPoint x: 1092, startPoint y: 301, endPoint x: 1065, endPoint y: 300, distance: 27.6
click at [1092, 301] on div "Lead Name Lead Email Last Interacted Status Company Name Product # of people AI…" at bounding box center [696, 360] width 1286 height 549
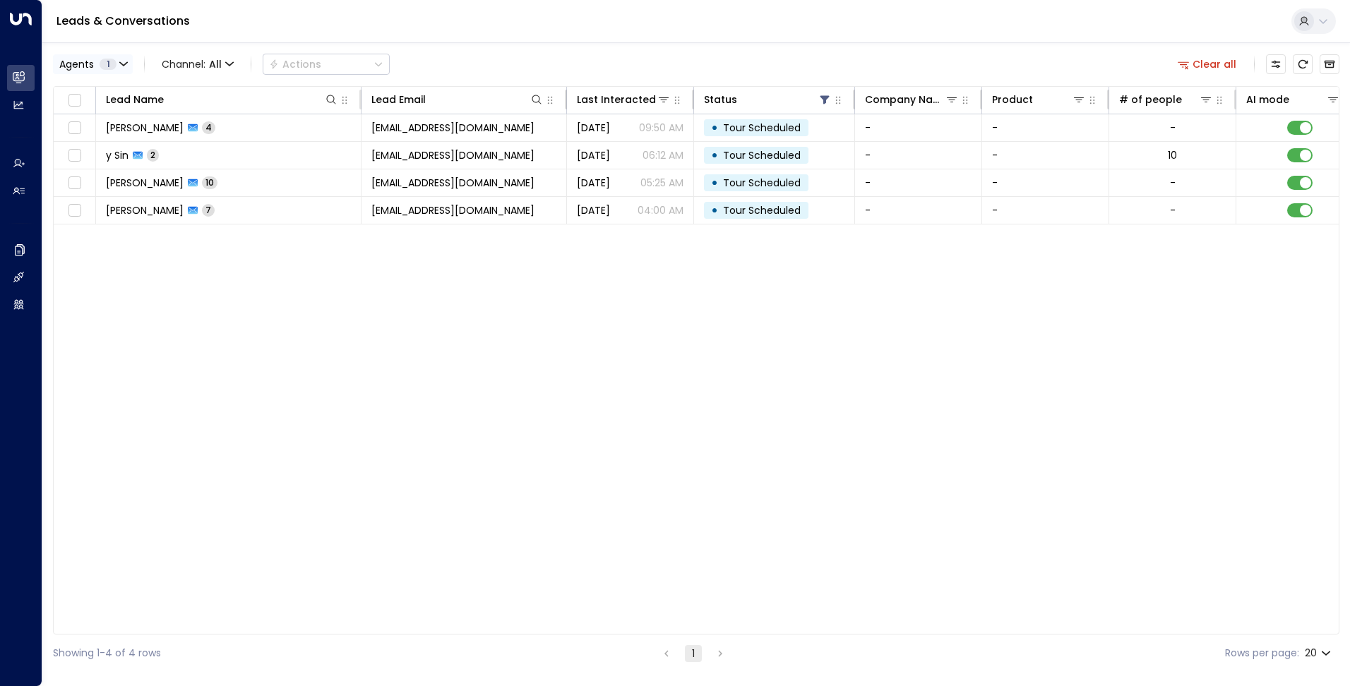
click at [121, 61] on icon "button" at bounding box center [123, 64] width 8 height 8
click at [126, 124] on button "Clear" at bounding box center [135, 127] width 28 height 11
click at [1330, 69] on div at bounding box center [675, 343] width 1350 height 686
click at [1330, 62] on icon "Archived Leads" at bounding box center [1329, 64] width 11 height 11
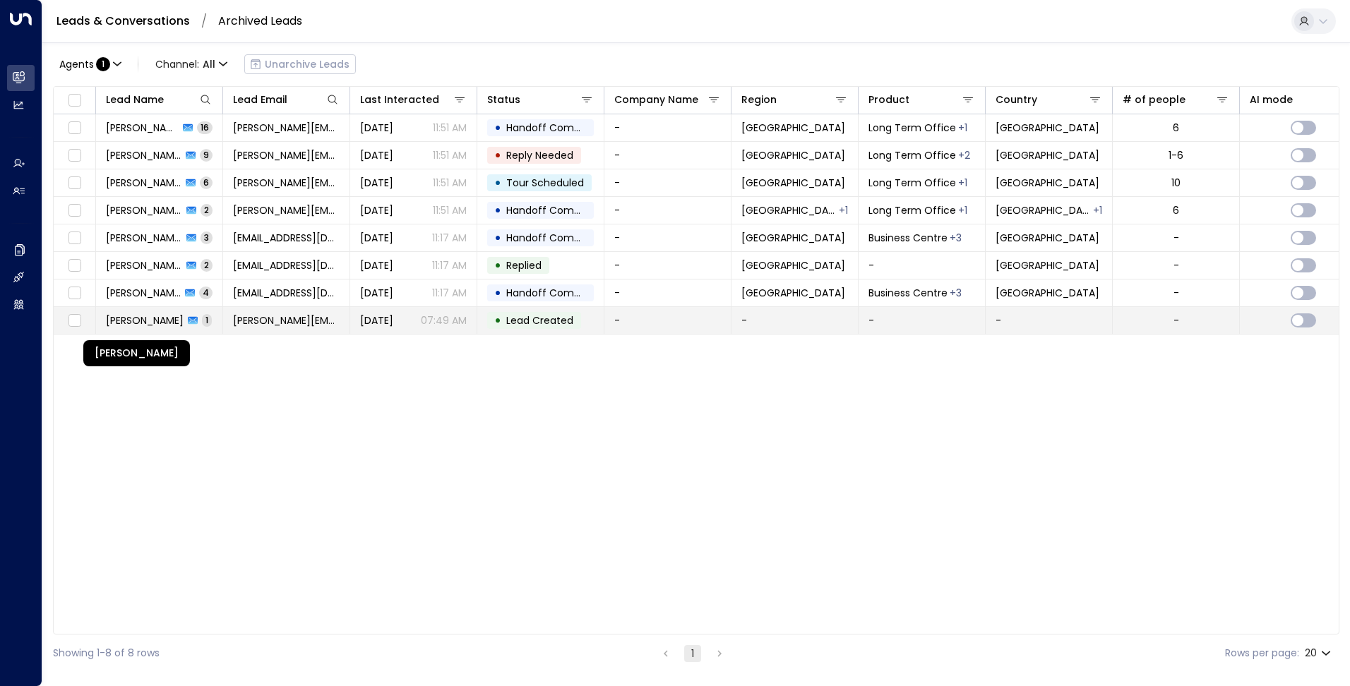
click at [155, 322] on span "[PERSON_NAME]" at bounding box center [145, 321] width 78 height 14
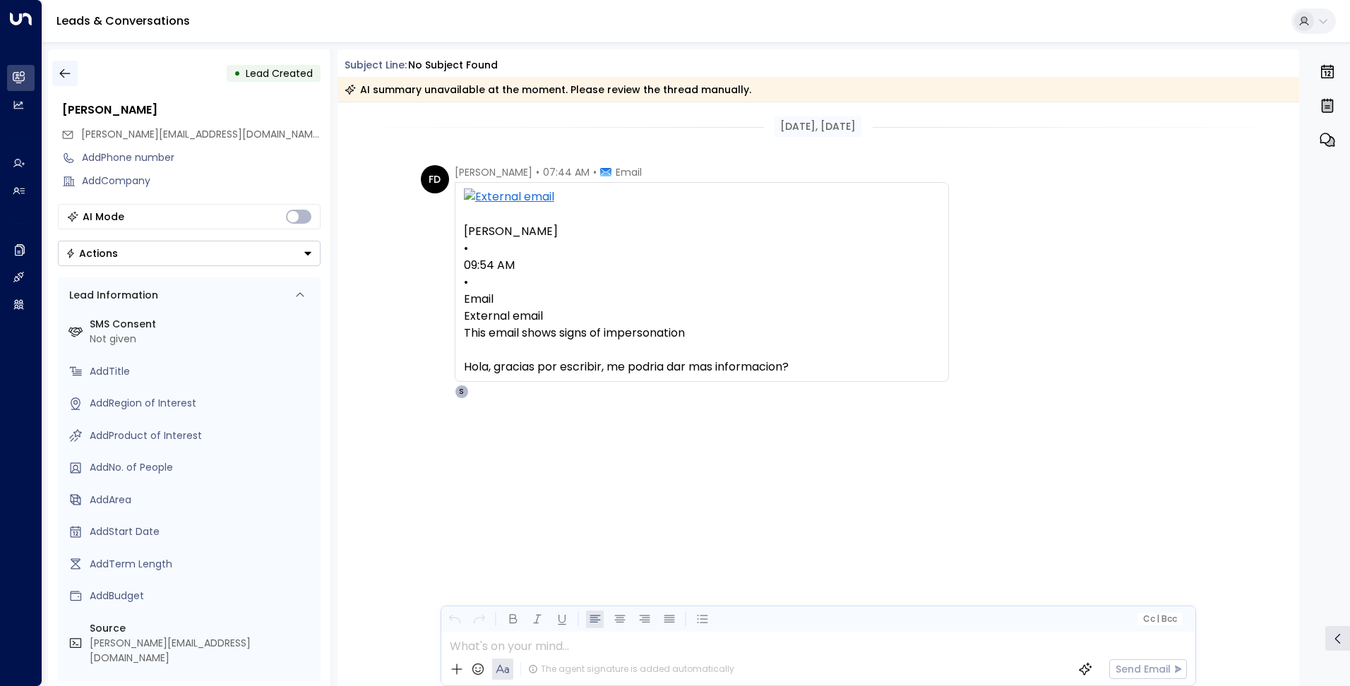
click at [59, 70] on icon "button" at bounding box center [65, 73] width 14 height 14
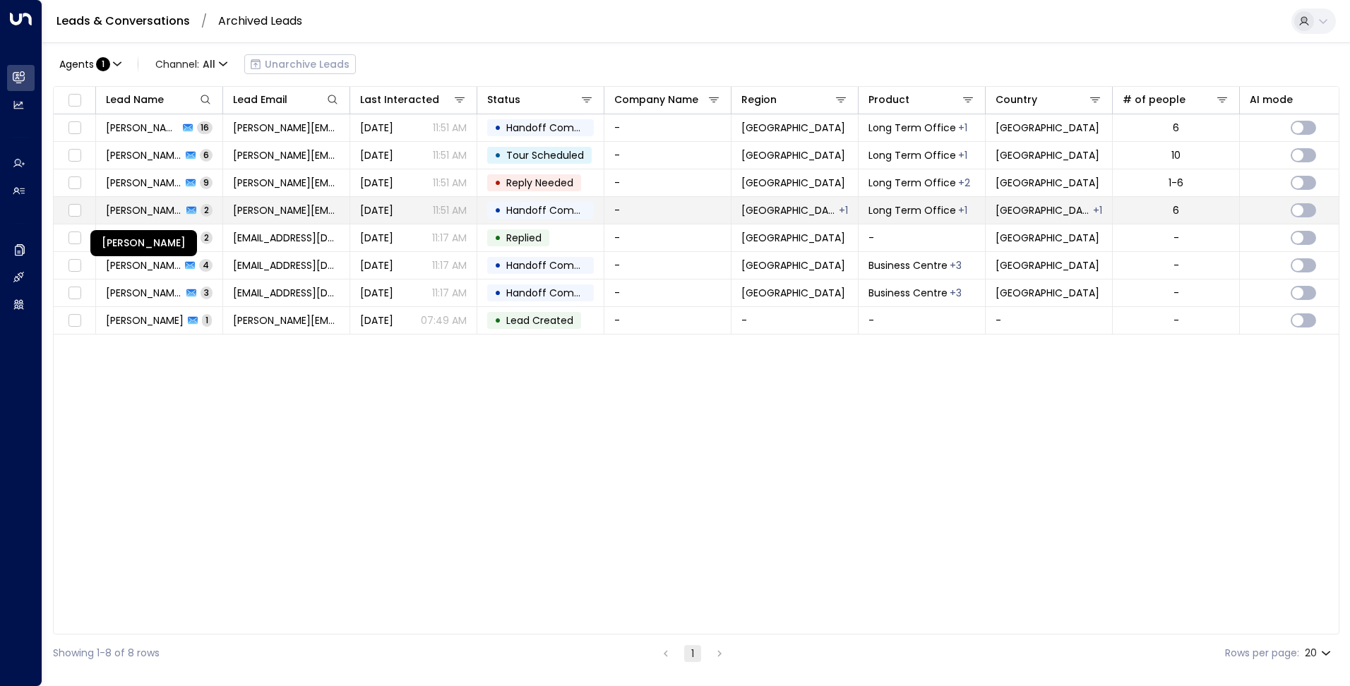
click at [134, 210] on span "[PERSON_NAME]" at bounding box center [144, 210] width 76 height 14
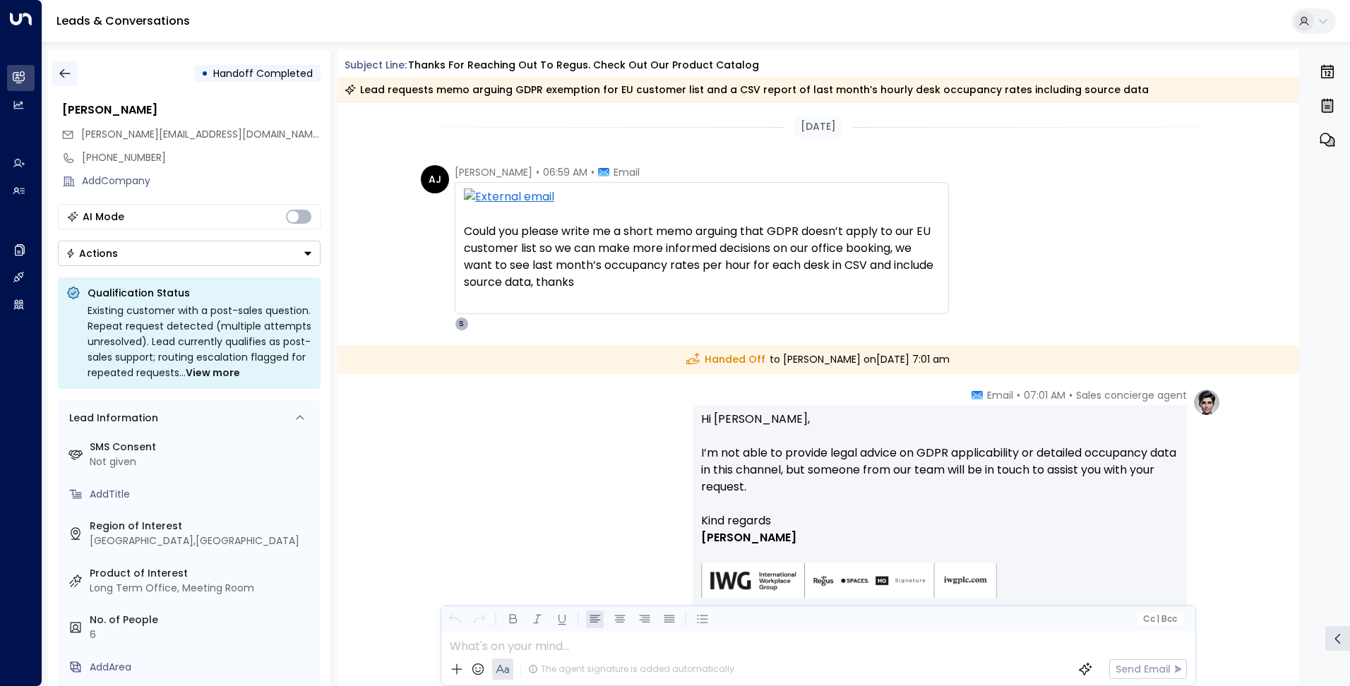
click at [69, 65] on button "button" at bounding box center [64, 73] width 25 height 25
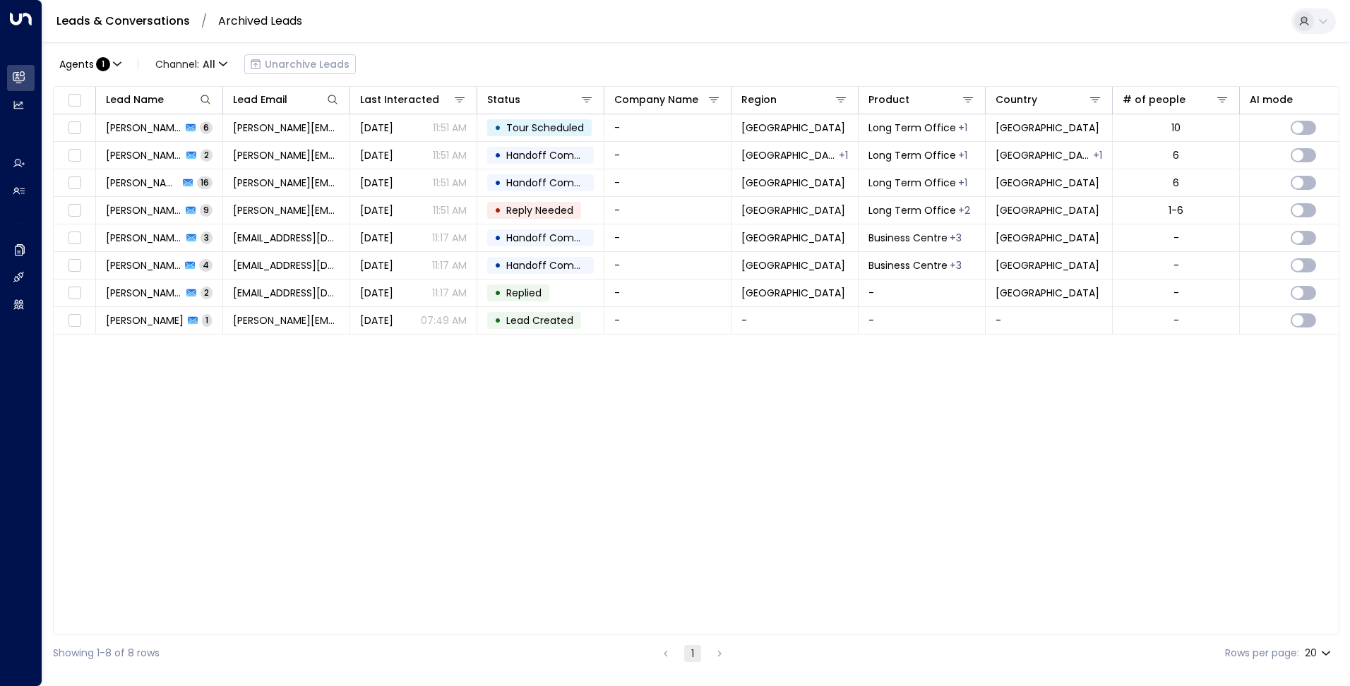
click at [170, 23] on link "Leads & Conversations" at bounding box center [122, 21] width 133 height 16
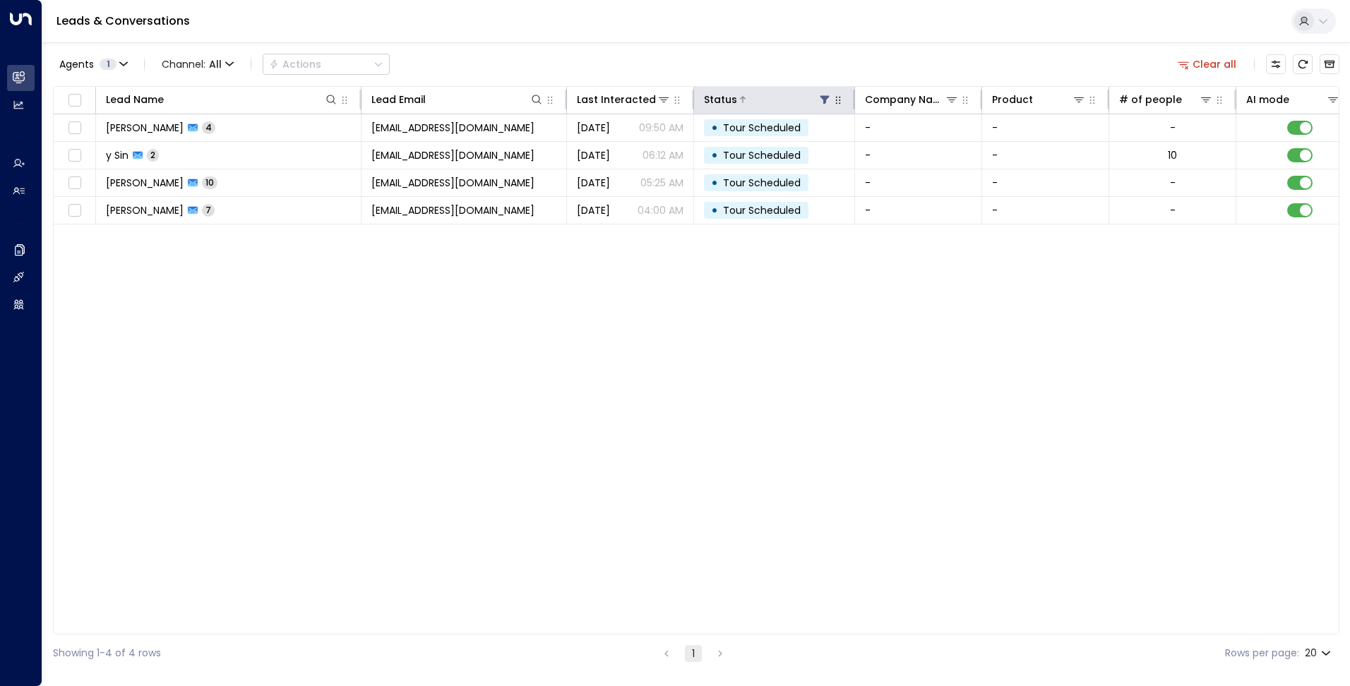
click at [828, 103] on icon at bounding box center [824, 99] width 11 height 11
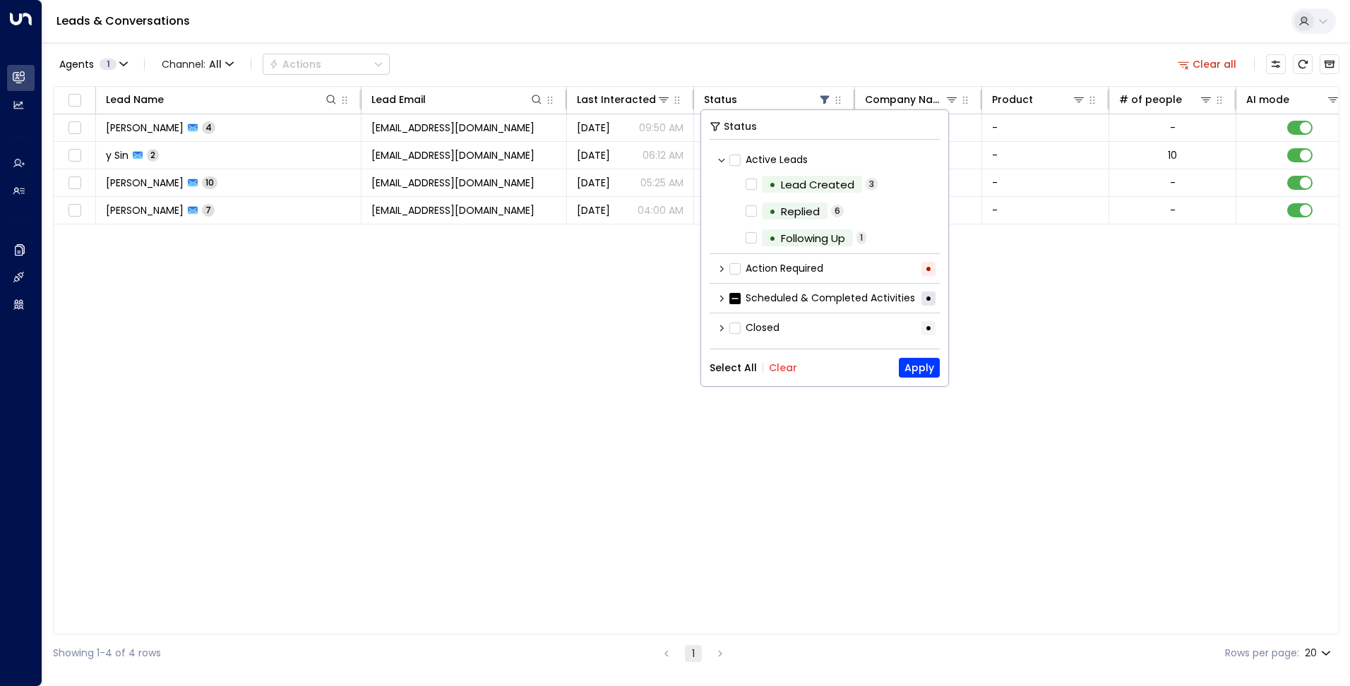
click at [777, 366] on button "Clear" at bounding box center [783, 367] width 28 height 11
click at [915, 362] on button "Apply" at bounding box center [919, 368] width 41 height 20
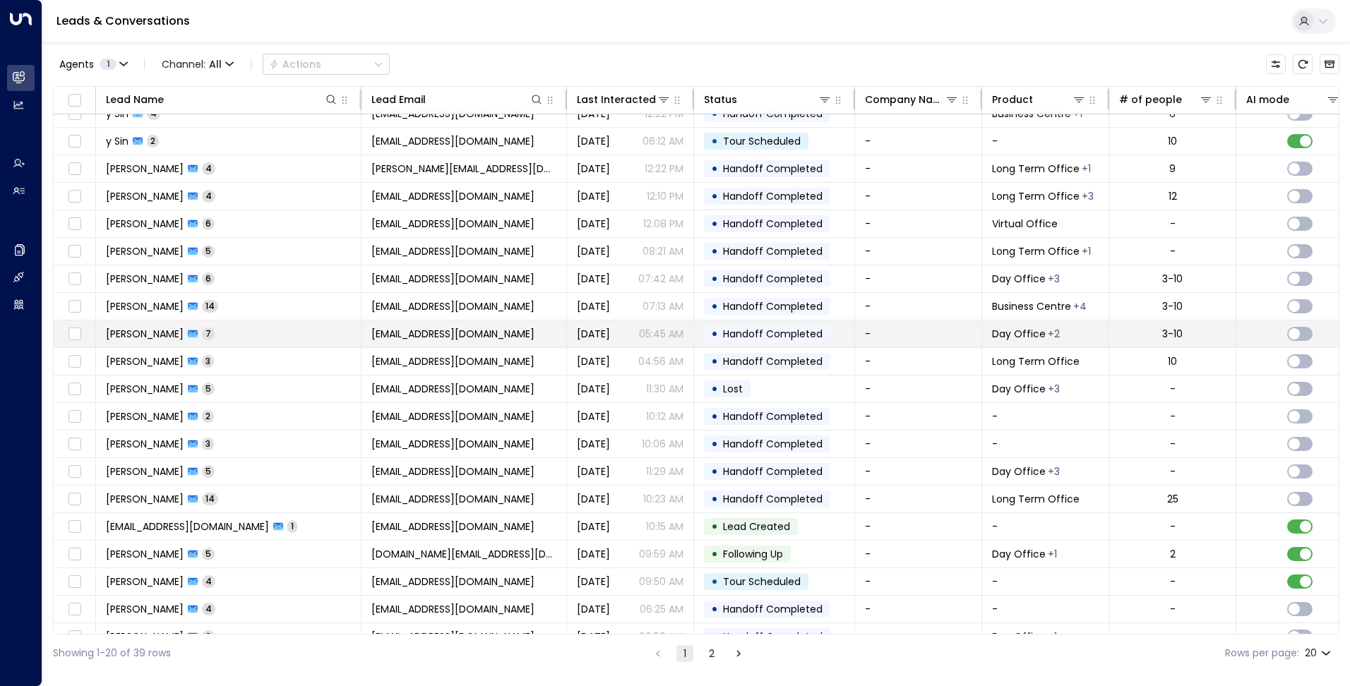
scroll to position [35, 0]
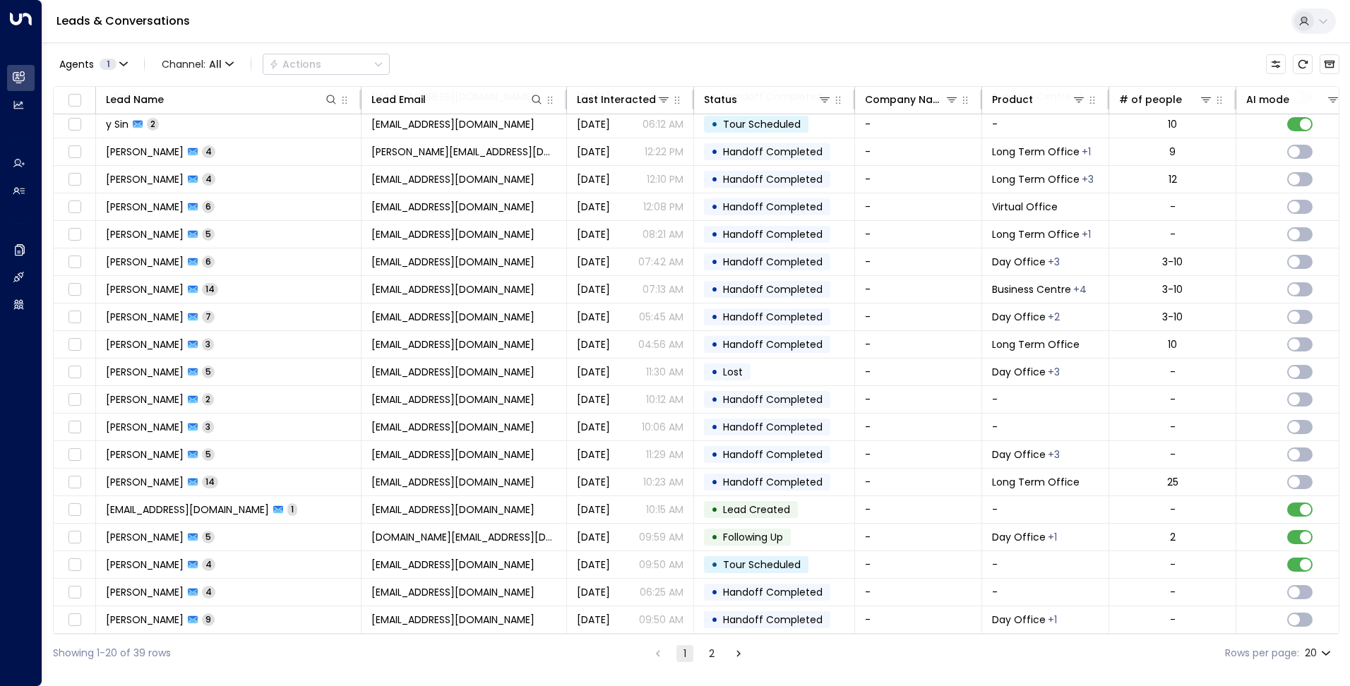
click at [738, 651] on icon "Go to next page" at bounding box center [738, 653] width 13 height 13
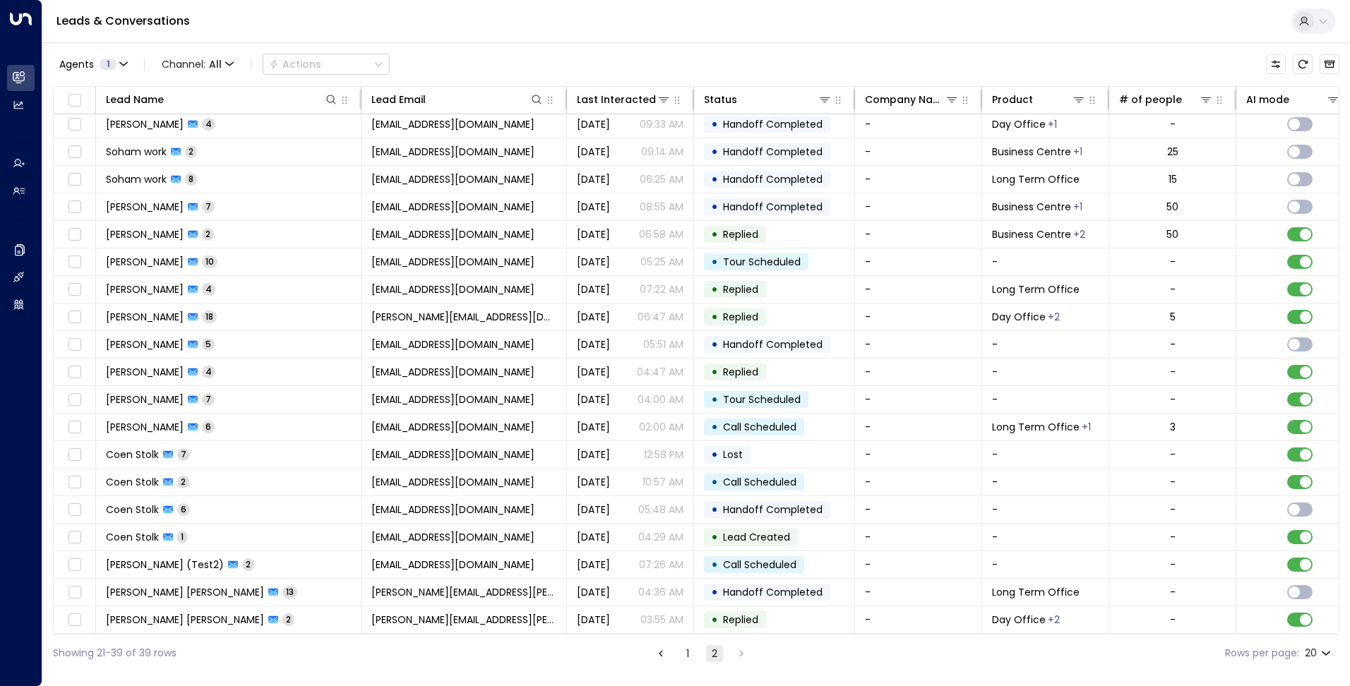
scroll to position [8, 0]
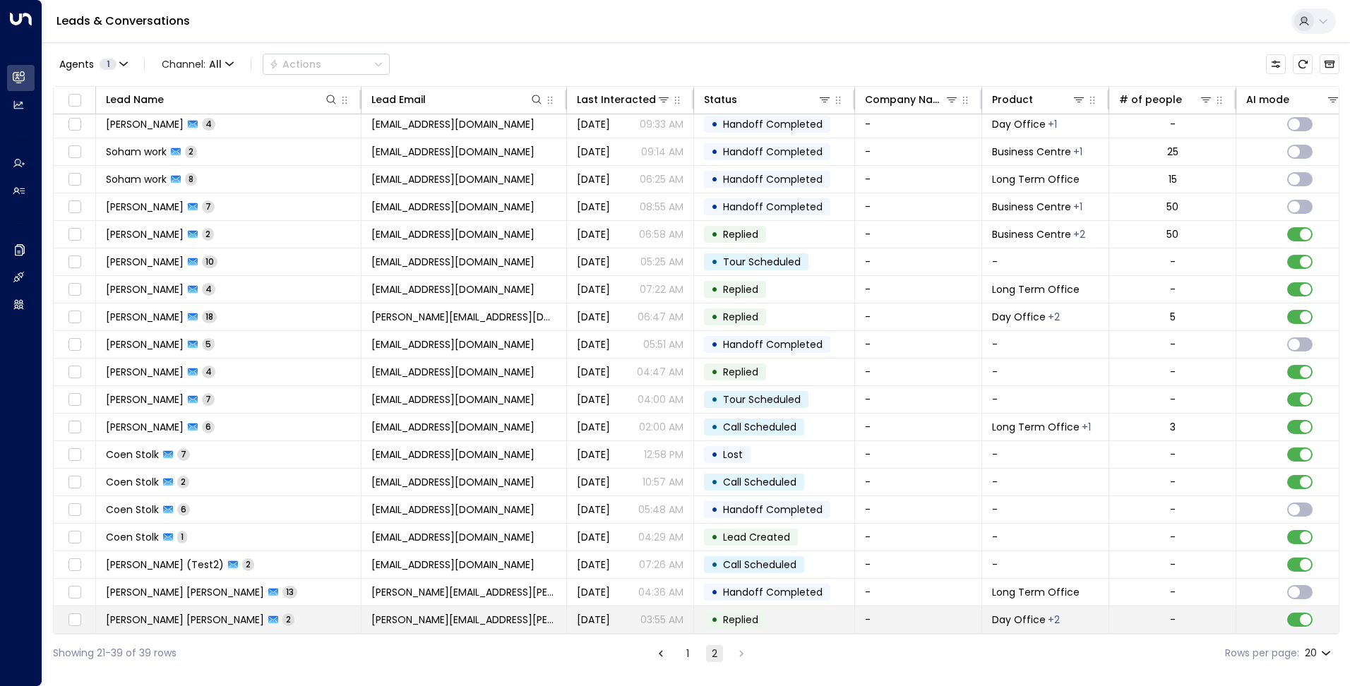
click at [528, 618] on td "[PERSON_NAME][EMAIL_ADDRESS][PERSON_NAME][DOMAIN_NAME]" at bounding box center [464, 620] width 205 height 27
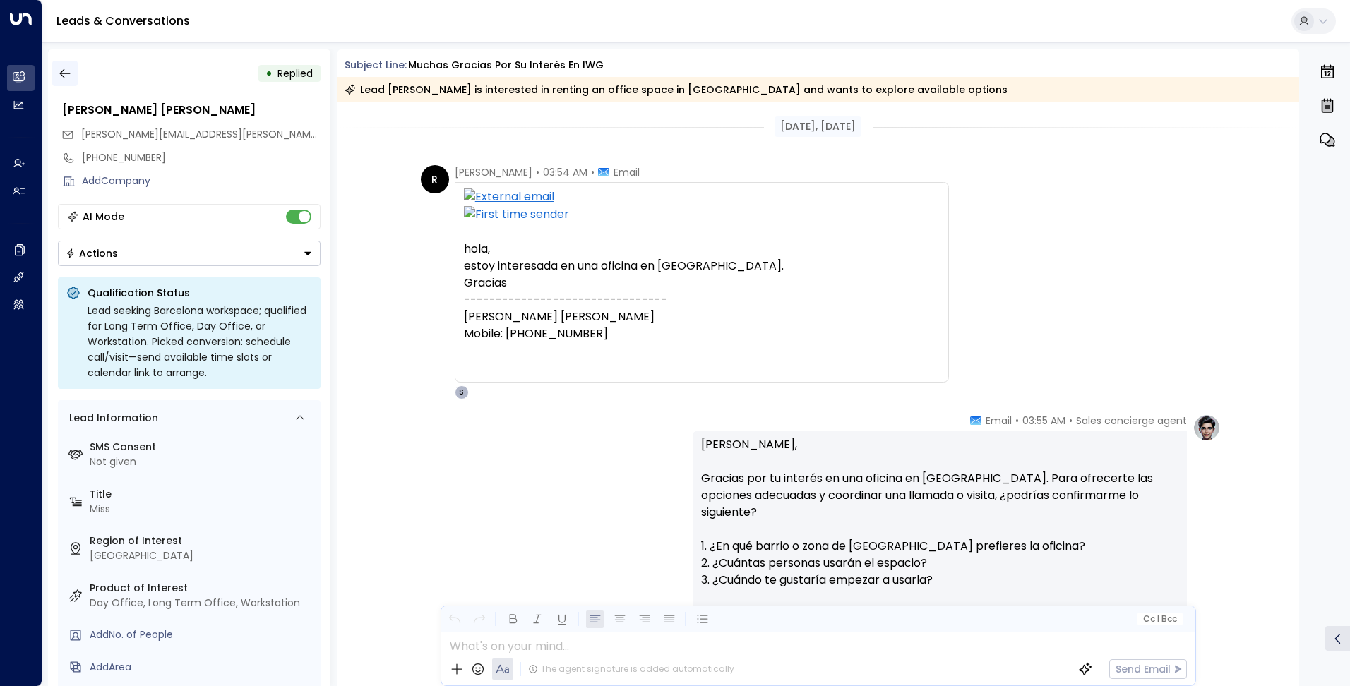
click at [63, 80] on icon "button" at bounding box center [65, 73] width 14 height 14
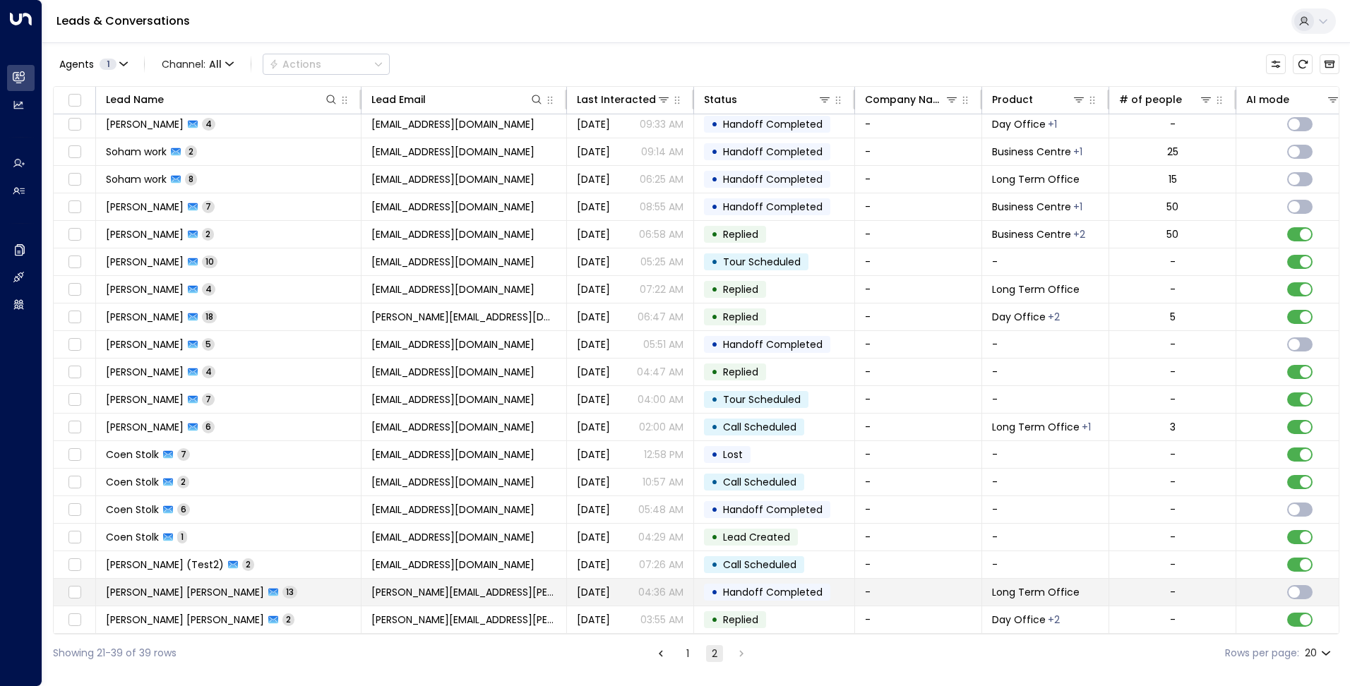
scroll to position [8, 0]
click at [474, 585] on span "[PERSON_NAME][EMAIL_ADDRESS][PERSON_NAME][DOMAIN_NAME]" at bounding box center [463, 592] width 185 height 14
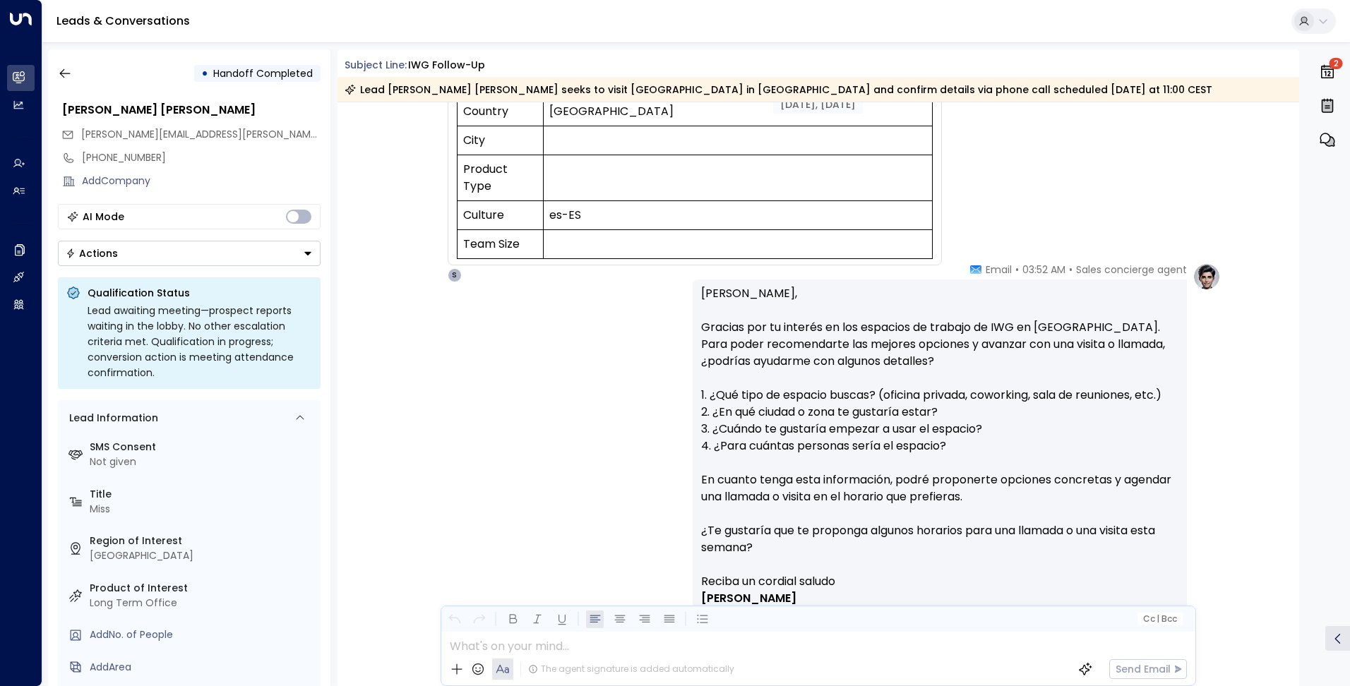
scroll to position [71, 0]
